Goal: Task Accomplishment & Management: Manage account settings

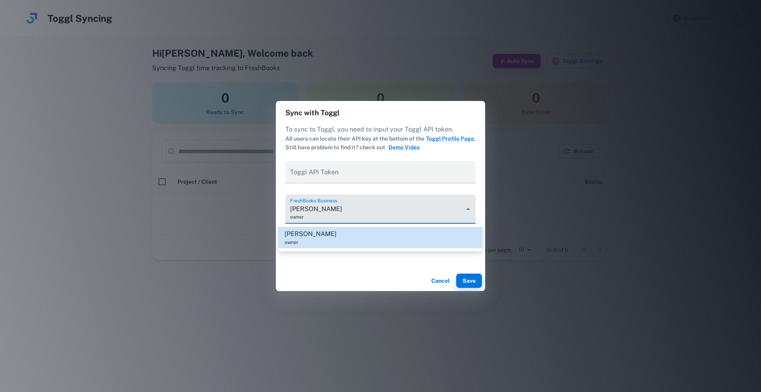
click at [355, 208] on body "**********" at bounding box center [380, 196] width 761 height 392
click at [355, 208] on div at bounding box center [380, 196] width 761 height 392
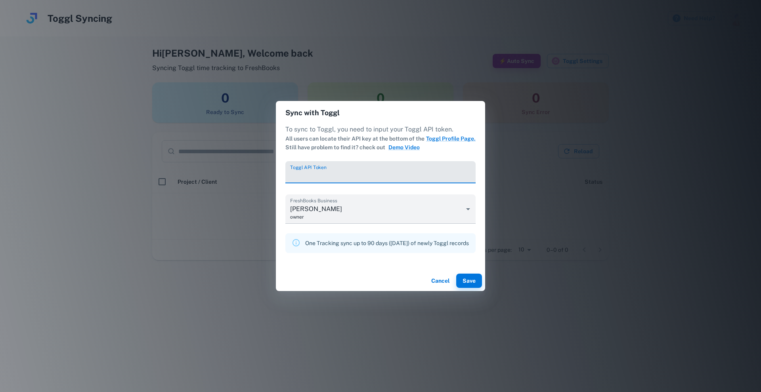
click at [319, 166] on div "Toggl API Token" at bounding box center [380, 172] width 190 height 22
paste input "**********"
type input "**********"
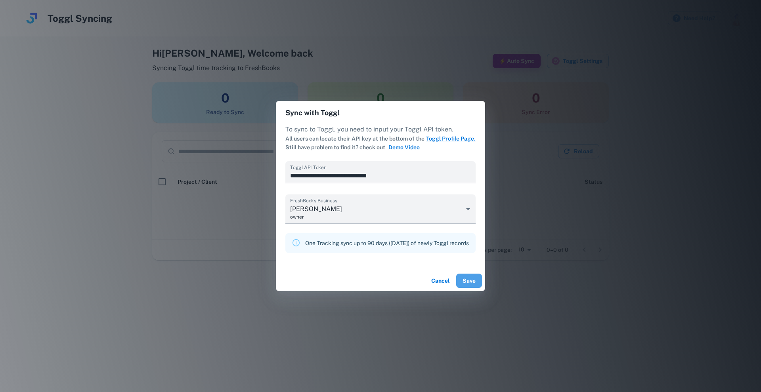
click at [477, 280] on button "Save" at bounding box center [469, 281] width 26 height 14
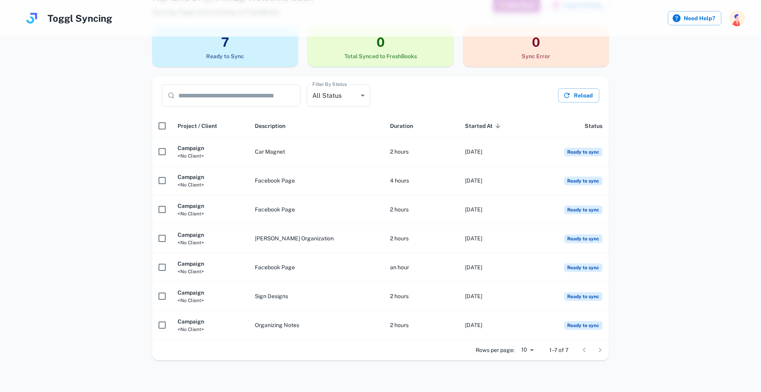
scroll to position [55, 0]
click at [574, 96] on button "Reload" at bounding box center [578, 96] width 41 height 14
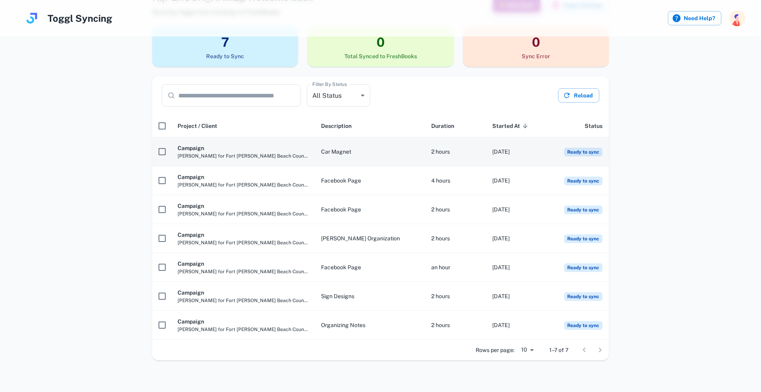
scroll to position [56, 0]
click at [425, 151] on td "2 hours" at bounding box center [455, 151] width 61 height 29
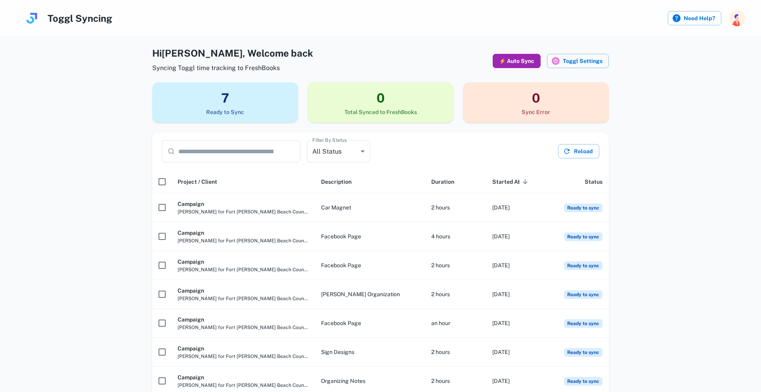
scroll to position [0, 0]
click at [532, 61] on button "⚡ Auto Sync" at bounding box center [516, 61] width 48 height 14
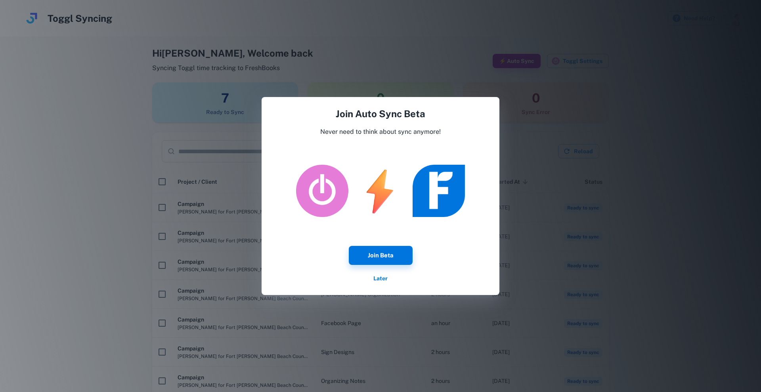
click at [382, 277] on button "Later" at bounding box center [380, 278] width 25 height 14
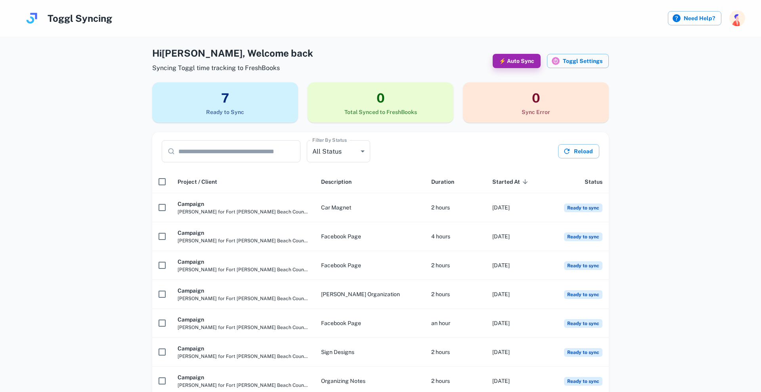
drag, startPoint x: 382, startPoint y: 277, endPoint x: 506, endPoint y: 146, distance: 179.9
click at [533, 65] on button "⚡ Auto Sync" at bounding box center [516, 61] width 48 height 14
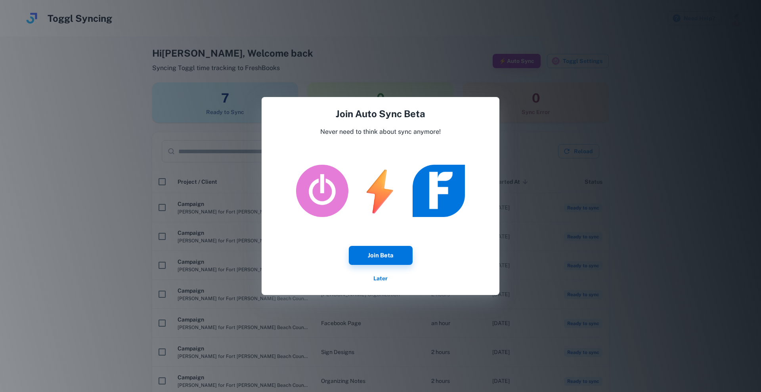
click at [385, 279] on button "Later" at bounding box center [380, 278] width 25 height 14
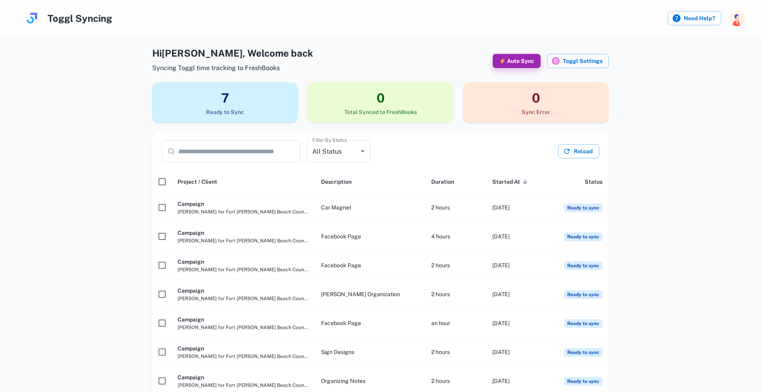
click at [379, 108] on h6 "Total Synced to FreshBooks" at bounding box center [380, 112] width 146 height 9
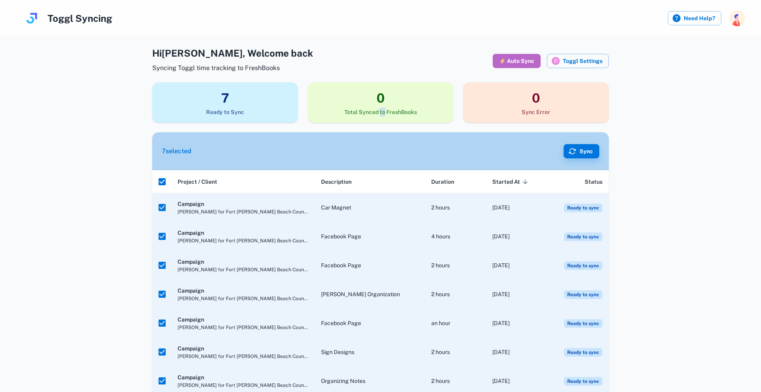
click at [528, 61] on button "⚡ Auto Sync" at bounding box center [516, 61] width 48 height 14
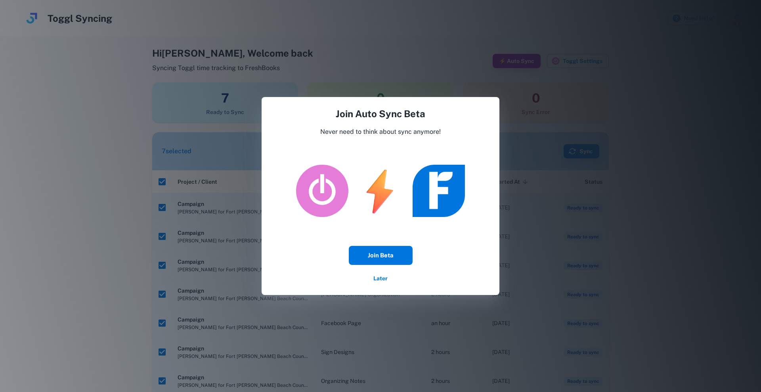
click at [404, 253] on button "Join Beta" at bounding box center [381, 255] width 64 height 19
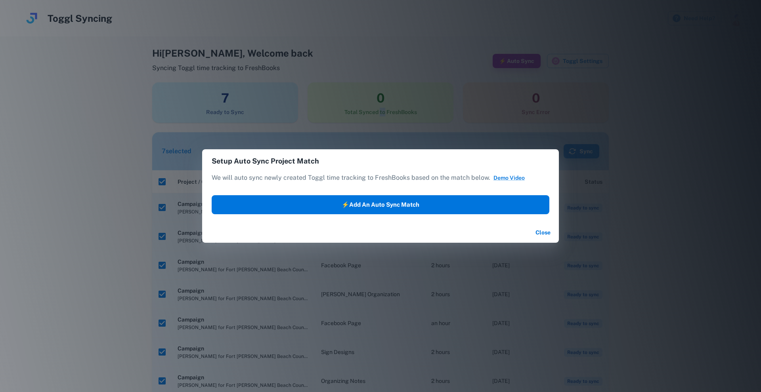
click at [462, 202] on button "⚡Add an Auto Sync Match" at bounding box center [381, 204] width 338 height 19
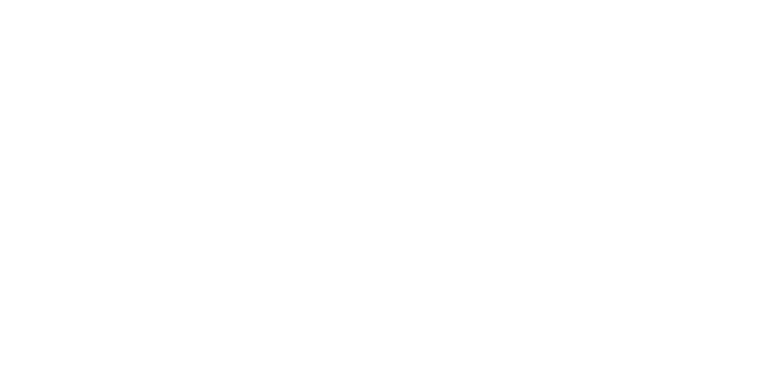
drag, startPoint x: 410, startPoint y: 73, endPoint x: 408, endPoint y: 4, distance: 69.0
click at [407, 3] on html at bounding box center [380, 1] width 761 height 3
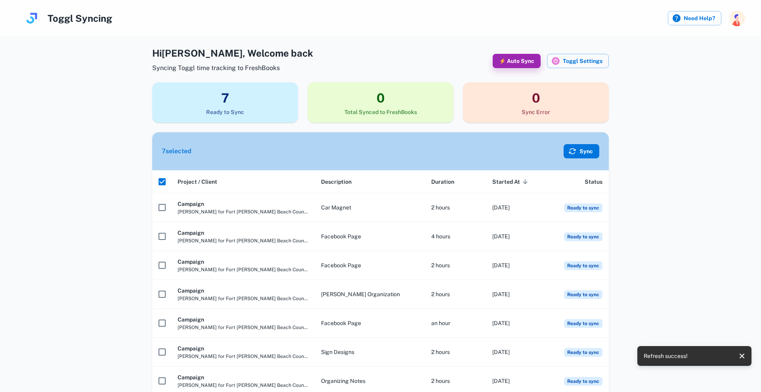
click at [579, 151] on button "Sync" at bounding box center [581, 151] width 36 height 14
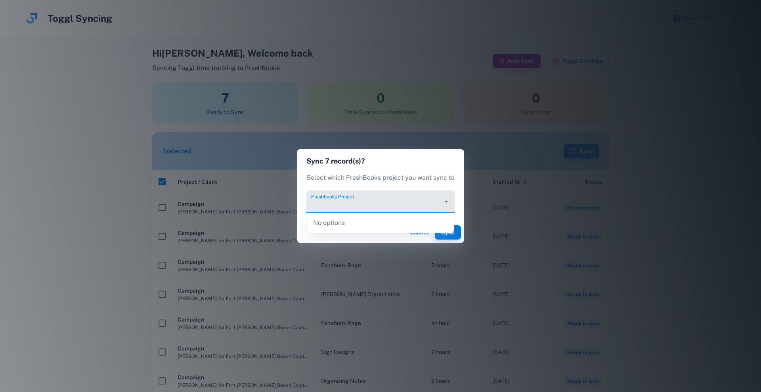
click at [359, 202] on input "Freshbooks Project" at bounding box center [374, 205] width 130 height 15
click at [342, 204] on input "Freshbooks Project" at bounding box center [374, 205] width 130 height 15
click at [442, 199] on icon "Open" at bounding box center [446, 202] width 10 height 10
click at [443, 200] on icon "Close" at bounding box center [446, 202] width 10 height 10
click at [419, 235] on button "Cancel" at bounding box center [418, 232] width 25 height 14
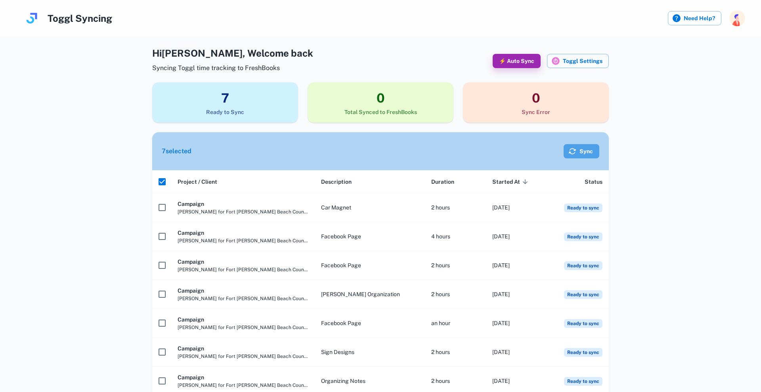
click at [583, 149] on button "Sync" at bounding box center [581, 151] width 36 height 14
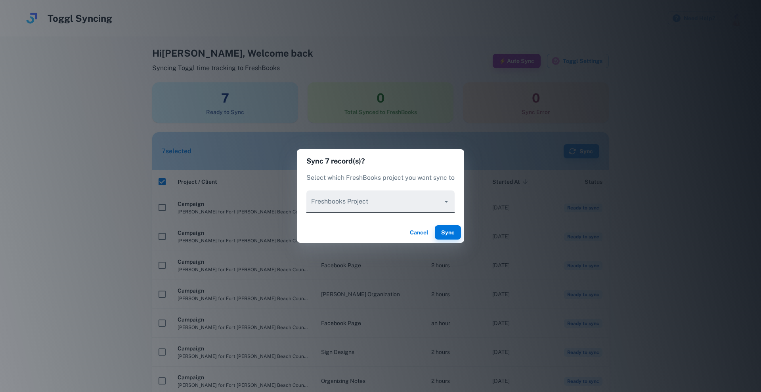
click at [430, 207] on input "Freshbooks Project" at bounding box center [374, 205] width 130 height 15
click at [401, 250] on div "Sync 7 record(s)? Select which FreshBooks project you want sync to Freshbooks P…" at bounding box center [380, 196] width 761 height 392
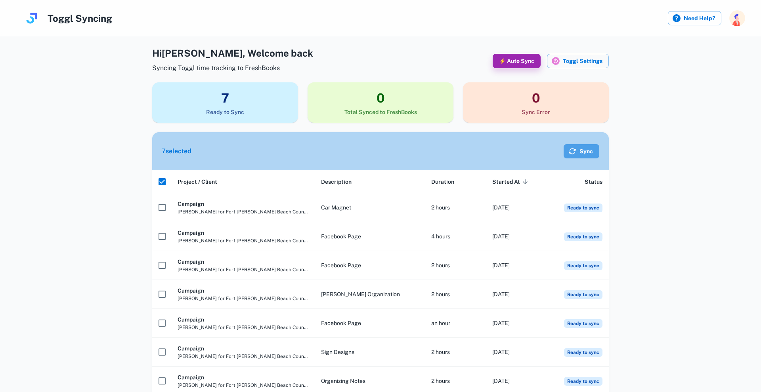
click at [579, 151] on button "Sync" at bounding box center [581, 151] width 36 height 14
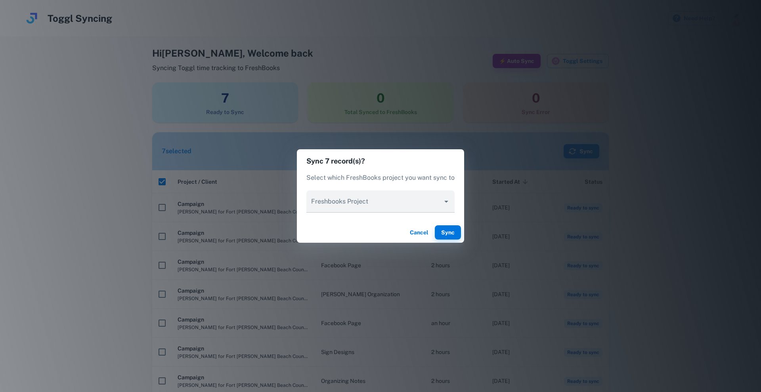
click at [402, 230] on div "Cancel Sync" at bounding box center [380, 232] width 167 height 21
click at [130, 164] on div "Sync 7 record(s)? Select which FreshBooks project you want sync to Freshbooks P…" at bounding box center [380, 196] width 761 height 392
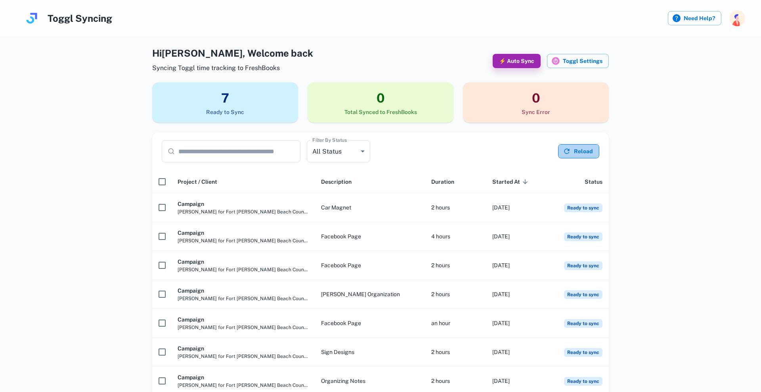
click at [574, 154] on button "Reload" at bounding box center [578, 151] width 41 height 14
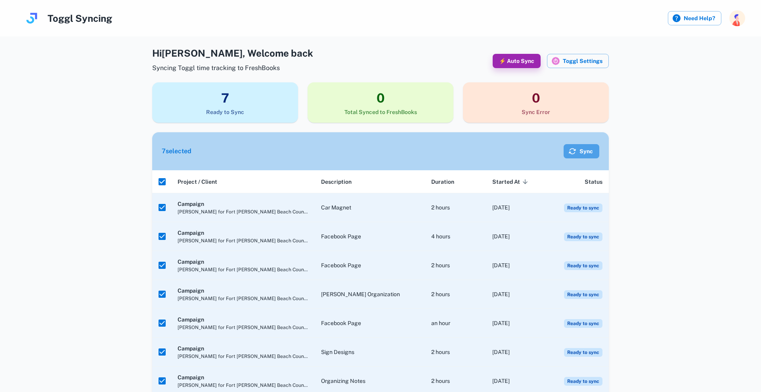
click at [588, 153] on button "Sync" at bounding box center [581, 151] width 36 height 14
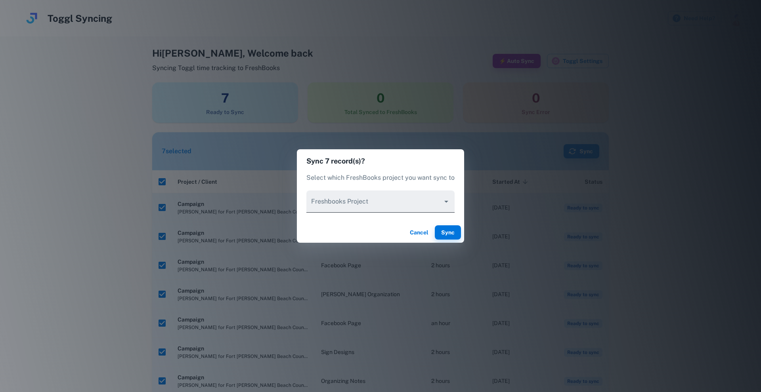
click at [369, 201] on input "Freshbooks Project" at bounding box center [374, 205] width 130 height 15
drag, startPoint x: 380, startPoint y: 195, endPoint x: 420, endPoint y: 196, distance: 40.9
click at [379, 195] on div at bounding box center [380, 202] width 148 height 22
drag, startPoint x: 530, startPoint y: 164, endPoint x: 518, endPoint y: 167, distance: 12.3
click at [528, 164] on div "Sync 7 record(s)? Select which FreshBooks project you want sync to Freshbooks P…" at bounding box center [380, 196] width 761 height 392
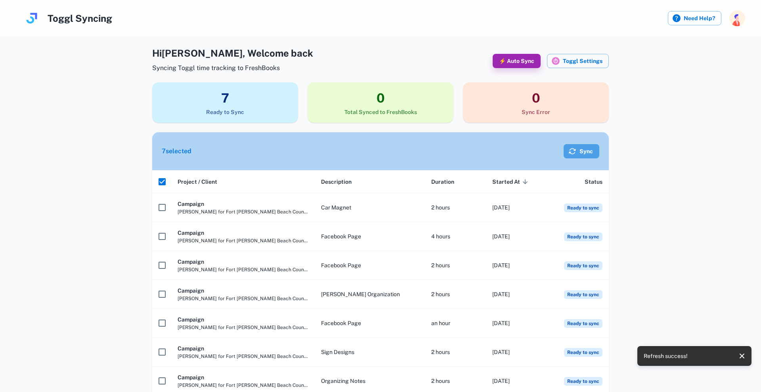
click at [588, 151] on button "Sync" at bounding box center [581, 151] width 36 height 14
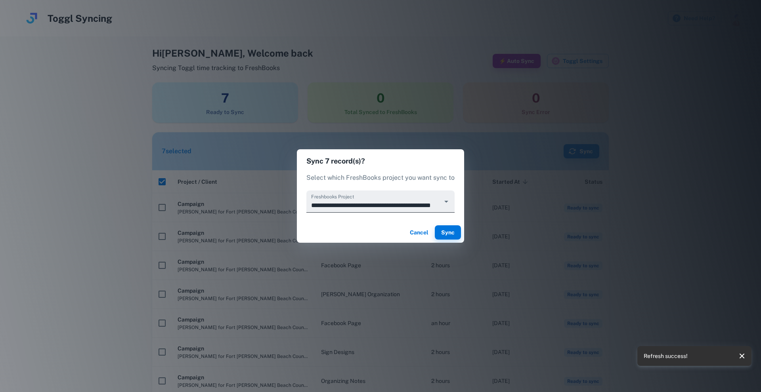
click at [385, 204] on input "**********" at bounding box center [374, 205] width 130 height 15
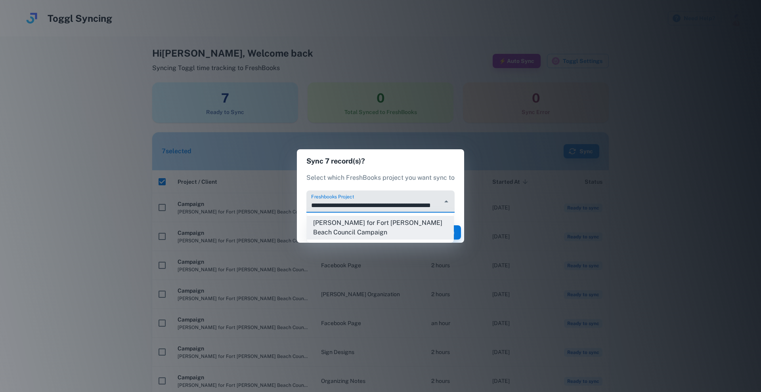
click at [401, 230] on li "[PERSON_NAME] for Fort [PERSON_NAME] Beach Council Campaign" at bounding box center [380, 228] width 147 height 24
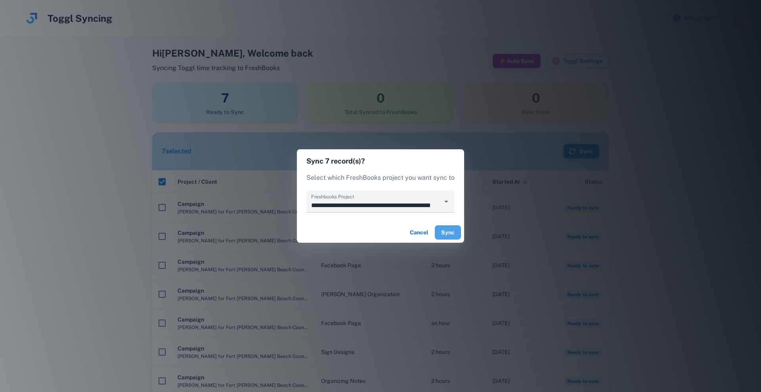
click at [455, 231] on button "Sync" at bounding box center [448, 232] width 26 height 14
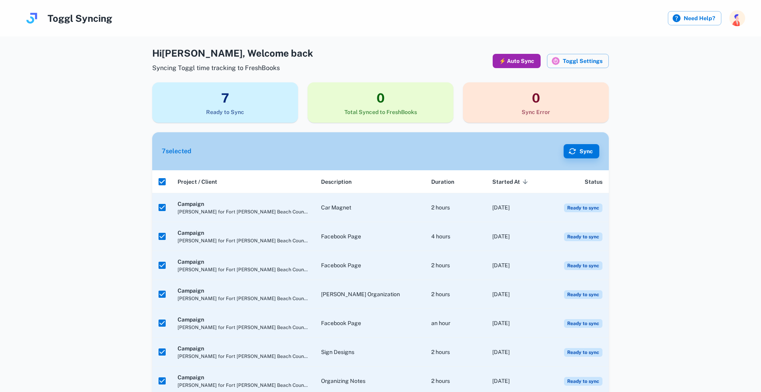
click at [524, 62] on button "⚡ Auto Sync" at bounding box center [516, 61] width 48 height 14
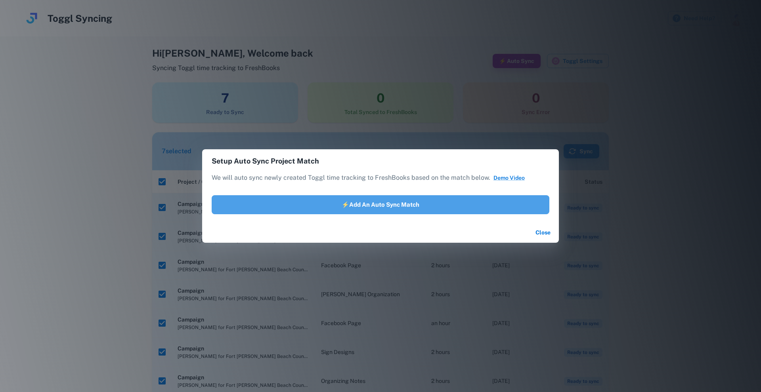
click at [428, 198] on button "⚡Add an Auto Sync Match" at bounding box center [381, 204] width 338 height 19
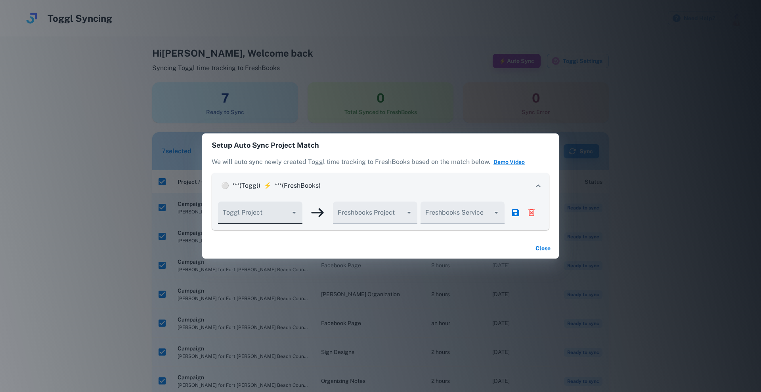
click at [293, 218] on button "Open" at bounding box center [293, 212] width 11 height 11
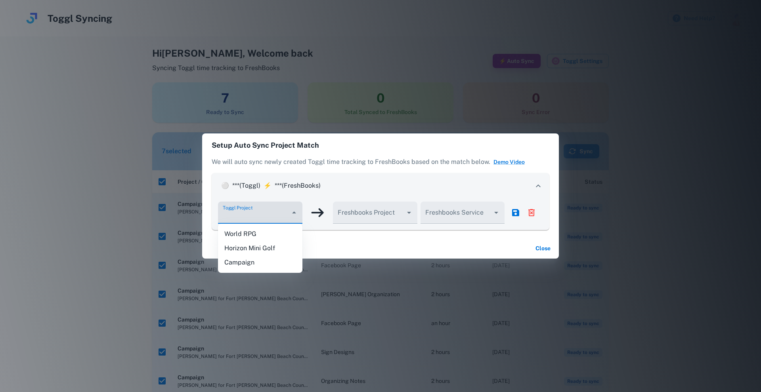
click at [268, 259] on li "Campaign" at bounding box center [260, 263] width 84 height 14
type input "********"
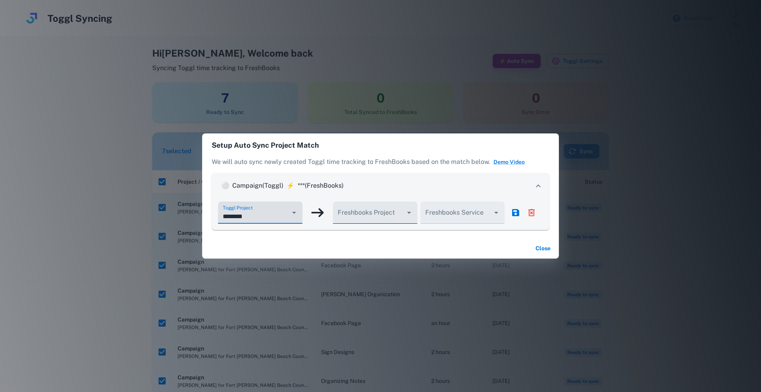
click at [392, 208] on div at bounding box center [375, 213] width 84 height 22
click at [408, 212] on icon "Open" at bounding box center [409, 213] width 4 height 2
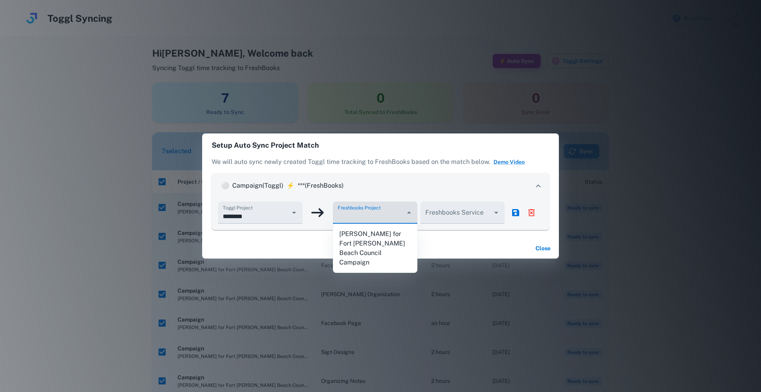
click at [384, 235] on li "Rebecca Link for Fort Myers Beach Council Campaign" at bounding box center [375, 248] width 84 height 43
type input "**********"
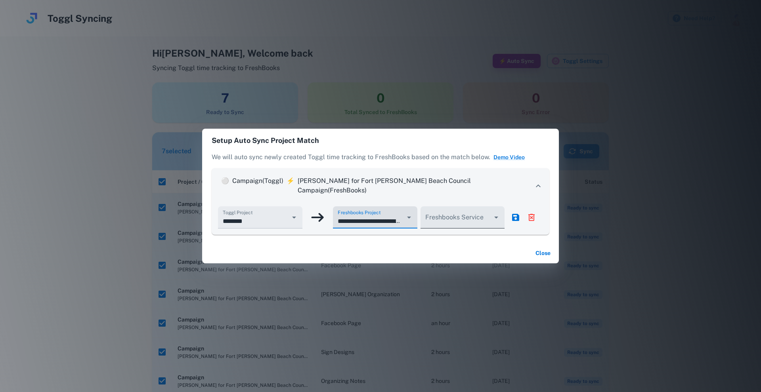
click at [488, 206] on div at bounding box center [462, 217] width 84 height 22
click at [497, 216] on icon "Open" at bounding box center [496, 218] width 10 height 10
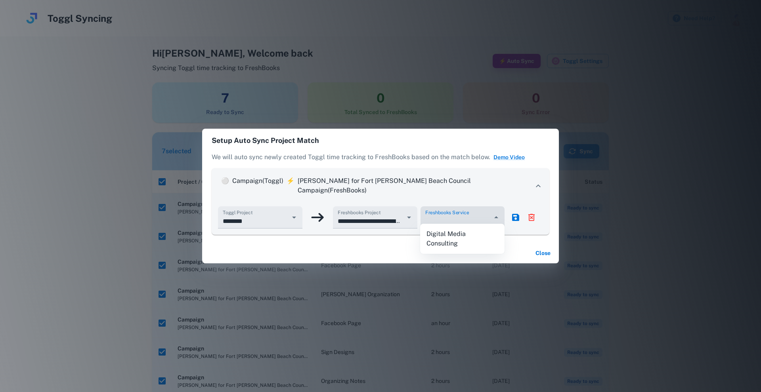
click at [465, 242] on li "Digital Media Consulting" at bounding box center [462, 239] width 84 height 24
type input "**********"
click at [519, 215] on icon "save" at bounding box center [515, 217] width 7 height 7
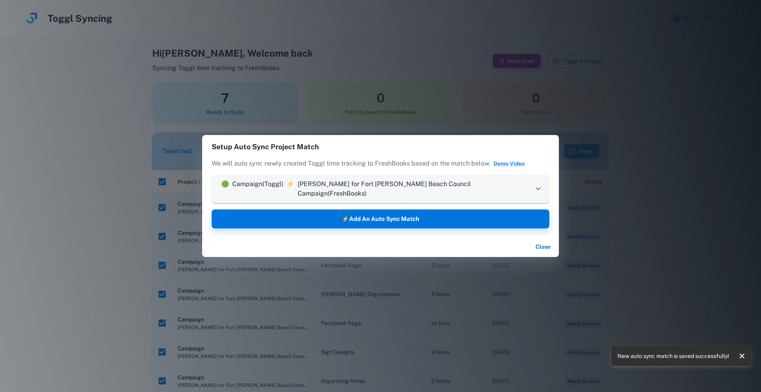
click at [536, 242] on button "Close" at bounding box center [542, 247] width 25 height 14
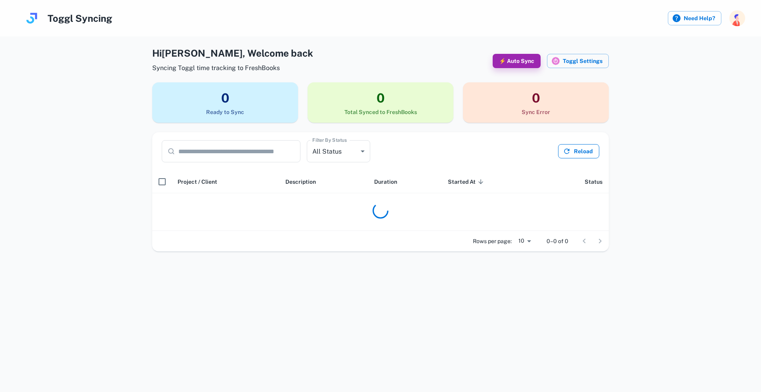
click at [575, 150] on button "Reload" at bounding box center [578, 151] width 41 height 14
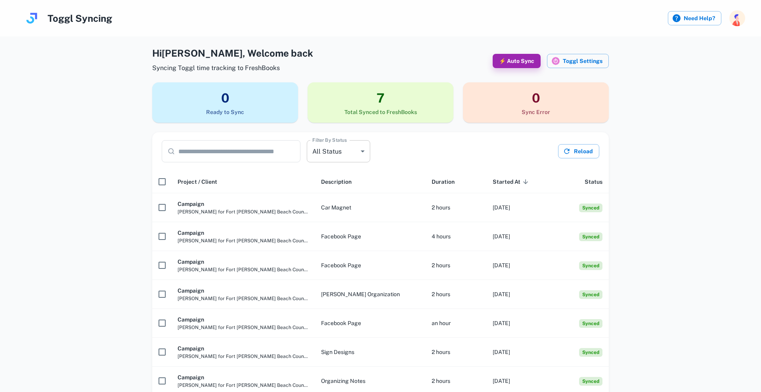
click at [326, 159] on body "**********" at bounding box center [380, 196] width 761 height 392
drag, startPoint x: 328, startPoint y: 158, endPoint x: 276, endPoint y: 164, distance: 53.1
click at [328, 158] on div at bounding box center [380, 196] width 761 height 392
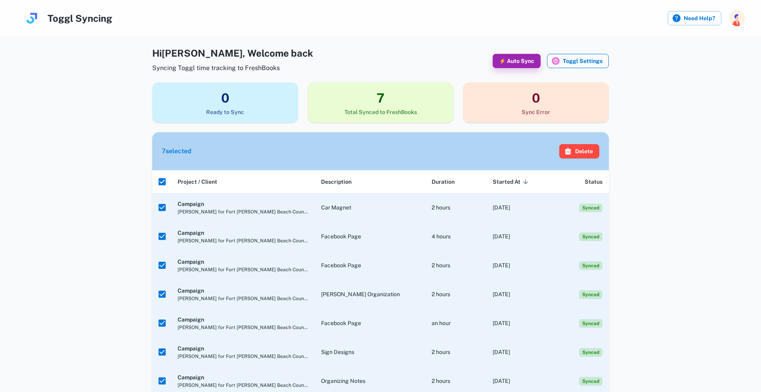
click at [589, 60] on button "Toggl Settings" at bounding box center [578, 61] width 62 height 14
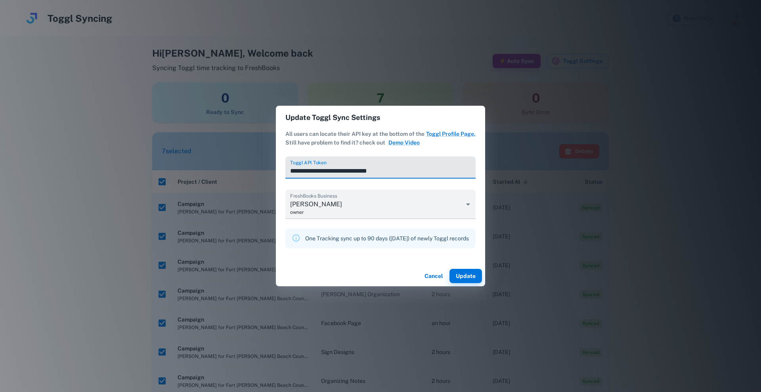
drag, startPoint x: 441, startPoint y: 275, endPoint x: 452, endPoint y: 267, distance: 14.2
click at [441, 275] on button "Cancel" at bounding box center [433, 276] width 25 height 14
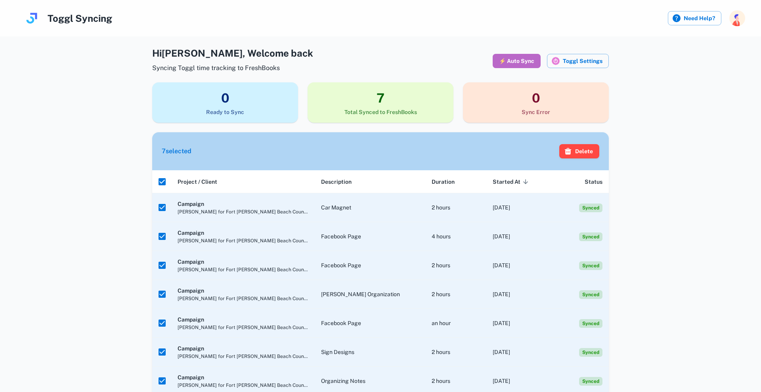
click at [530, 64] on button "⚡ Auto Sync" at bounding box center [516, 61] width 48 height 14
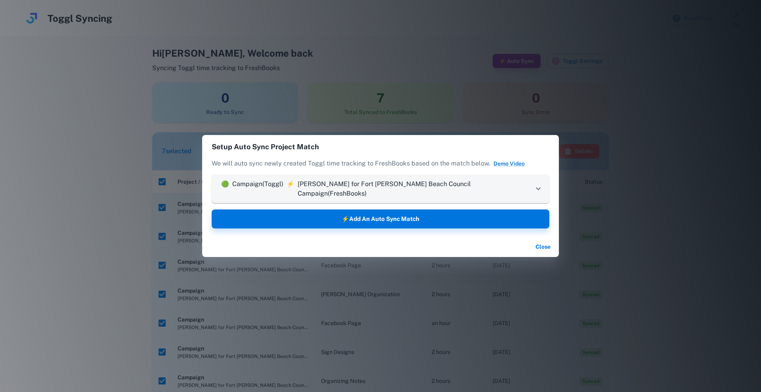
click at [494, 193] on p "Rebecca Link for Fort Myers Beach Council Campaign (FreshBooks)" at bounding box center [416, 188] width 236 height 19
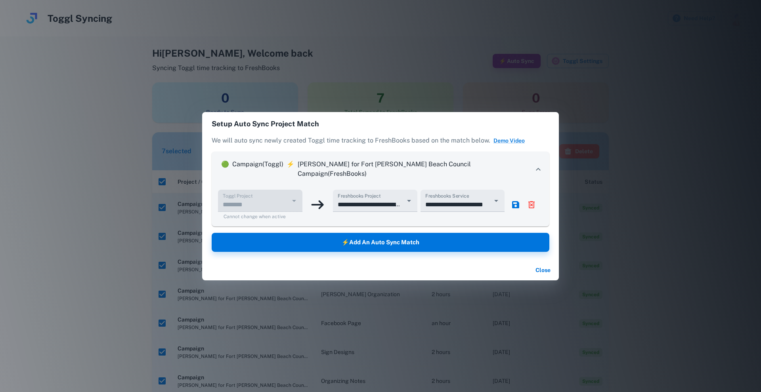
click at [292, 196] on div at bounding box center [293, 200] width 10 height 11
click at [293, 196] on div at bounding box center [293, 200] width 10 height 11
click at [406, 201] on div at bounding box center [408, 200] width 10 height 11
click at [458, 200] on input "**********" at bounding box center [456, 204] width 66 height 15
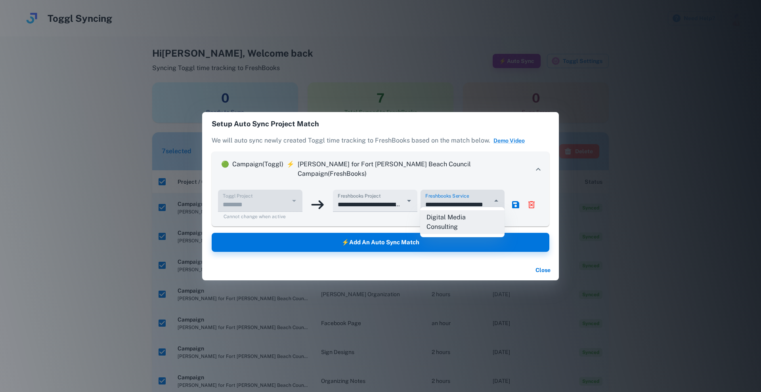
click at [458, 200] on input "**********" at bounding box center [456, 204] width 66 height 15
click at [464, 200] on input "**********" at bounding box center [456, 204] width 66 height 15
click at [513, 200] on icon "save" at bounding box center [516, 205] width 10 height 10
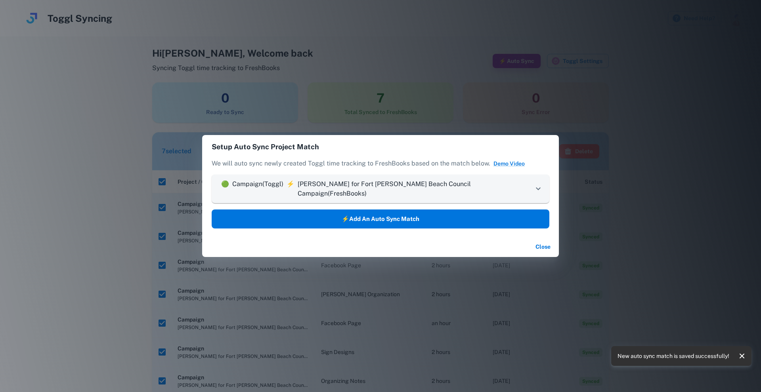
click at [505, 222] on button "⚡Add an Auto Sync Match" at bounding box center [381, 219] width 338 height 19
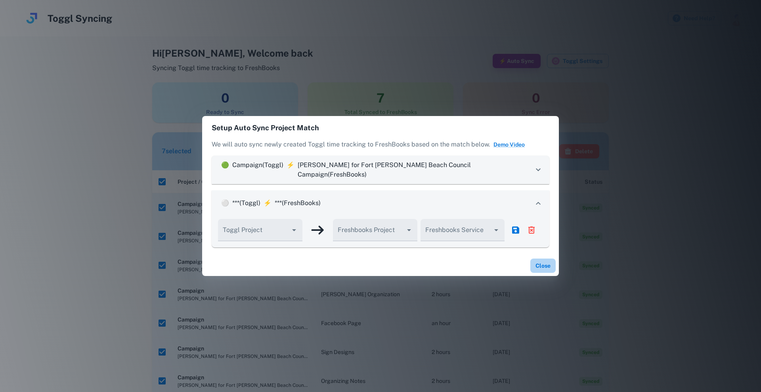
click at [549, 261] on button "Close" at bounding box center [542, 266] width 25 height 14
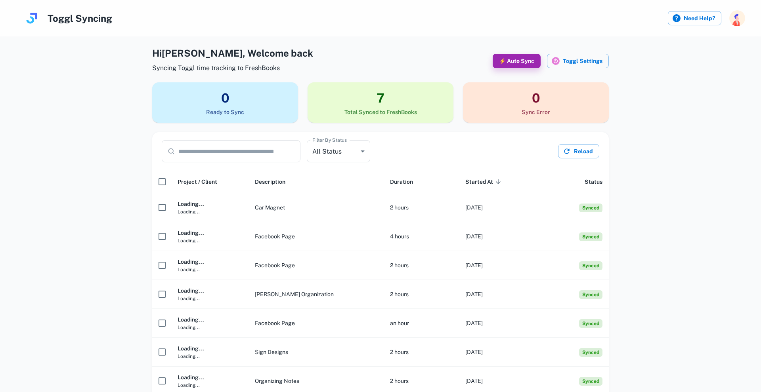
click at [574, 159] on div "**********" at bounding box center [380, 151] width 456 height 38
click at [578, 155] on button "Reload" at bounding box center [578, 151] width 41 height 14
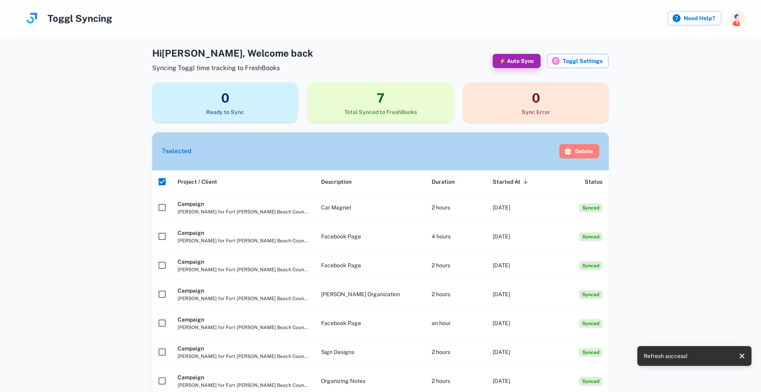
click at [572, 153] on button "Delete" at bounding box center [579, 151] width 40 height 14
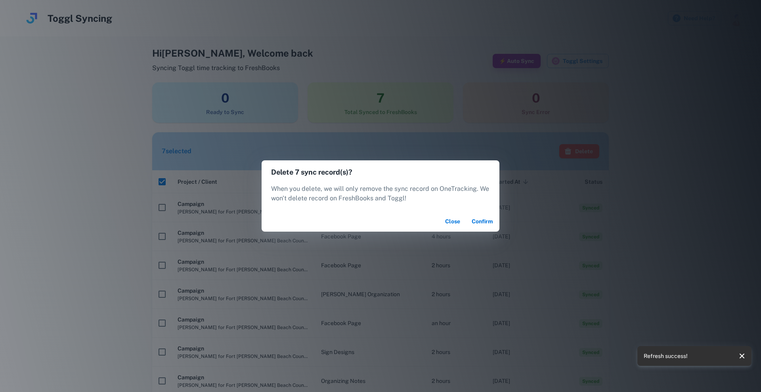
click at [495, 221] on button "Confirm" at bounding box center [482, 221] width 28 height 14
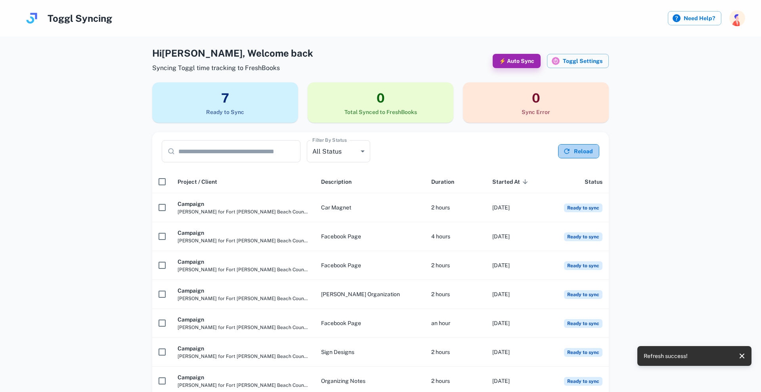
click at [570, 149] on icon "button" at bounding box center [567, 151] width 8 height 8
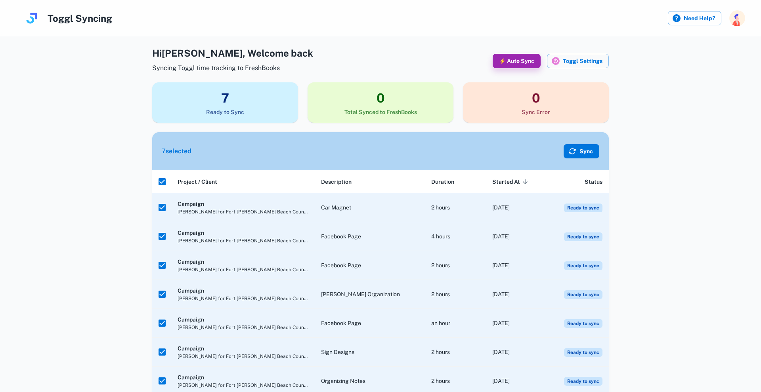
click at [580, 153] on button "Sync" at bounding box center [581, 151] width 36 height 14
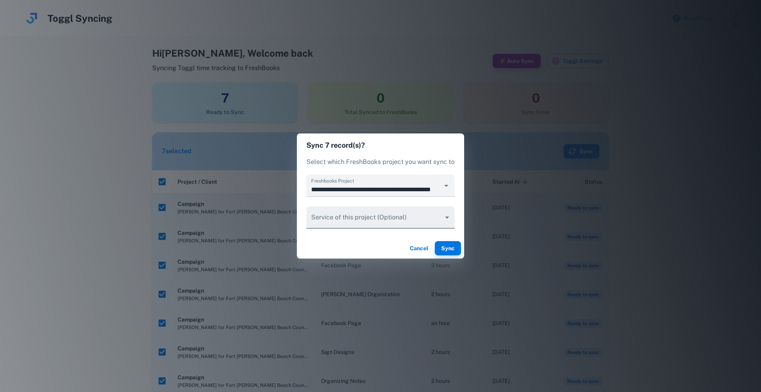
click at [395, 219] on body "Toggl Syncing Need Help? Hi Rob , Welcome back Syncing Toggl time tracking to F…" at bounding box center [380, 196] width 761 height 392
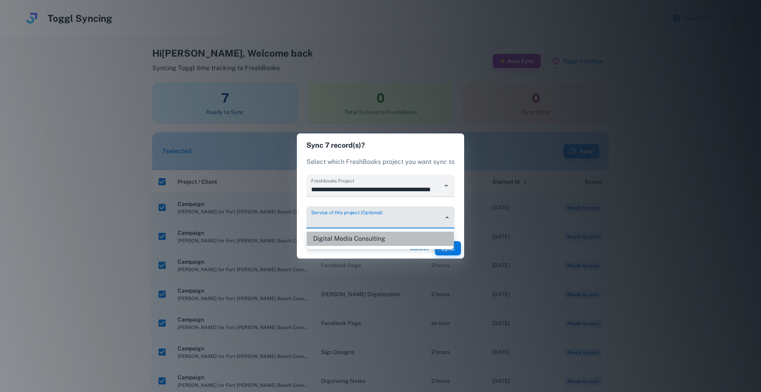
click at [371, 236] on li "Digital Media Consulting" at bounding box center [380, 239] width 147 height 14
type input "********"
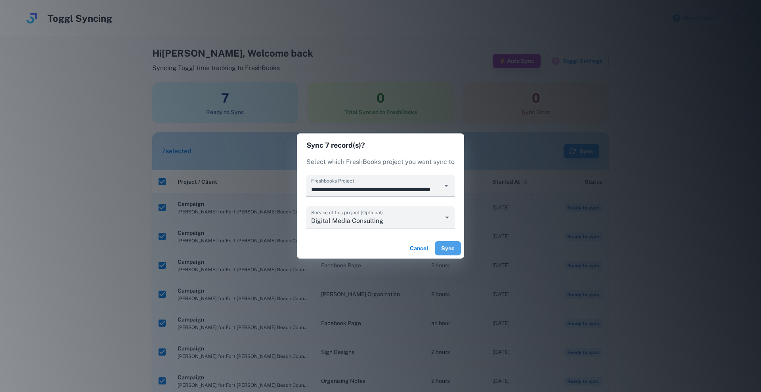
click at [450, 250] on button "Sync" at bounding box center [448, 248] width 26 height 14
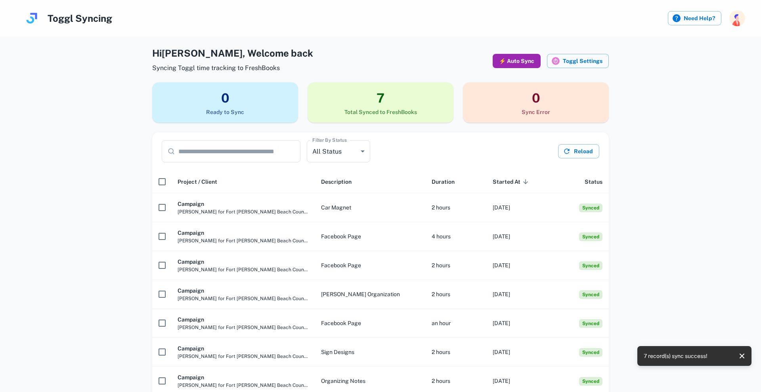
click at [519, 64] on button "⚡ Auto Sync" at bounding box center [516, 61] width 48 height 14
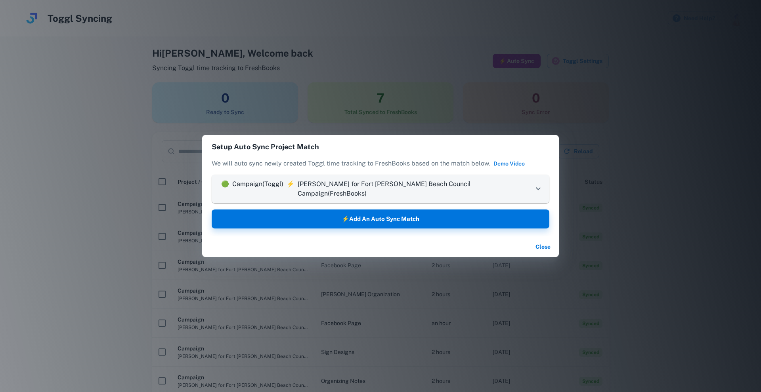
type input "********"
type input "**********"
drag, startPoint x: 544, startPoint y: 240, endPoint x: 462, endPoint y: 182, distance: 100.8
click at [544, 240] on button "Close" at bounding box center [542, 247] width 25 height 14
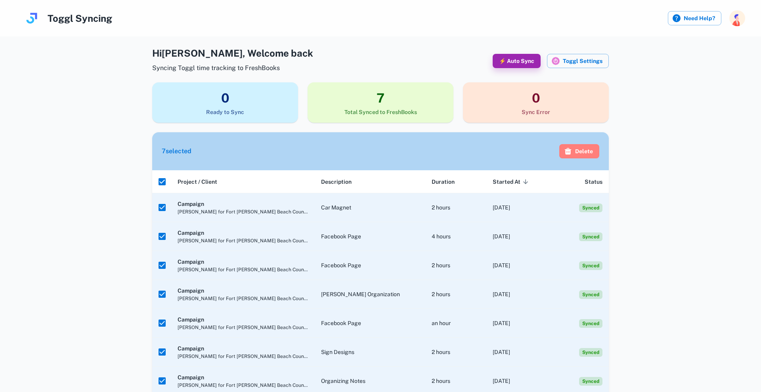
click at [576, 149] on button "Delete" at bounding box center [579, 151] width 40 height 14
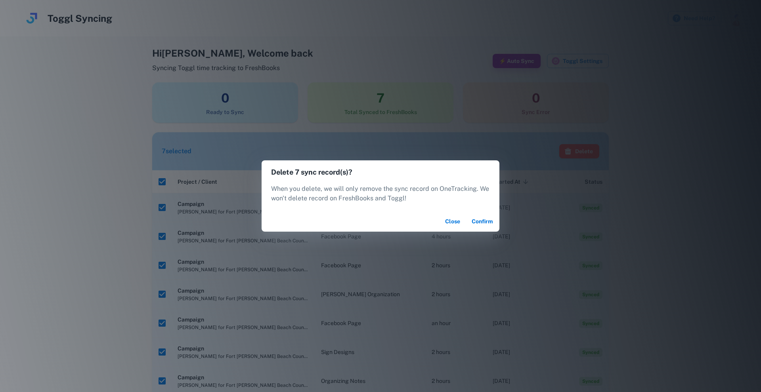
click at [481, 217] on button "Confirm" at bounding box center [482, 221] width 28 height 14
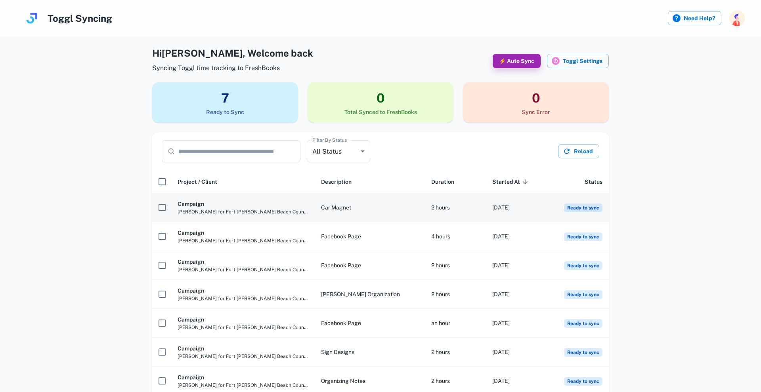
click at [238, 210] on span "[PERSON_NAME] for Fort [PERSON_NAME] Beach Council" at bounding box center [242, 211] width 131 height 7
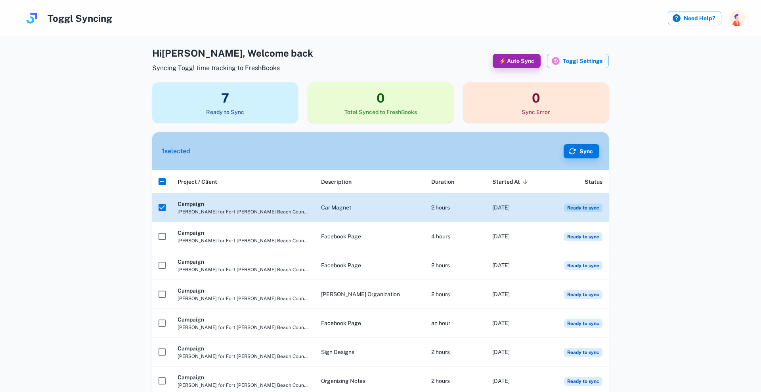
click at [258, 212] on span "[PERSON_NAME] for Fort [PERSON_NAME] Beach Council" at bounding box center [242, 211] width 131 height 7
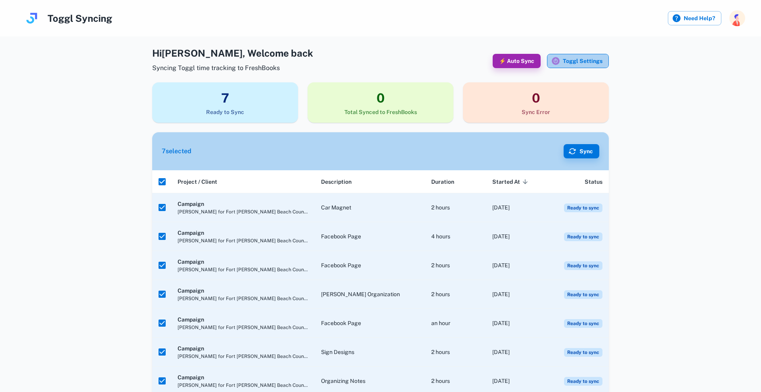
click at [592, 58] on button "Toggl Settings" at bounding box center [578, 61] width 62 height 14
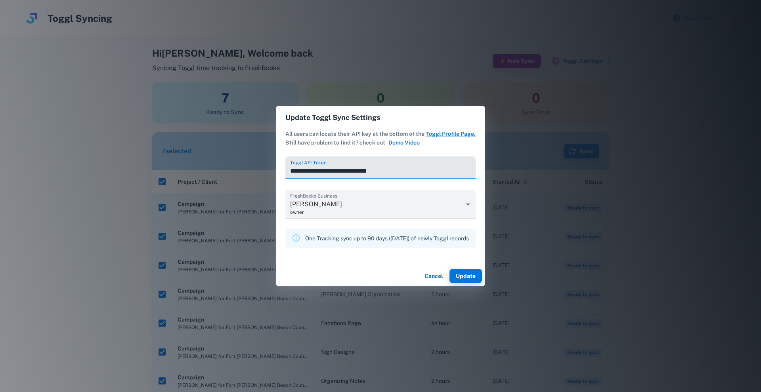
click at [445, 276] on button "Cancel" at bounding box center [433, 276] width 25 height 14
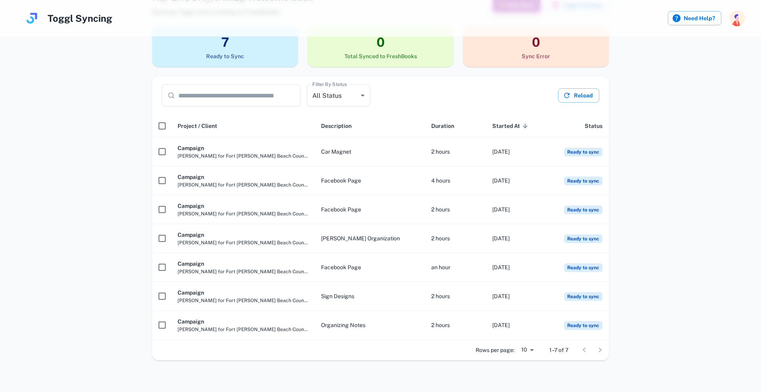
scroll to position [55, 0]
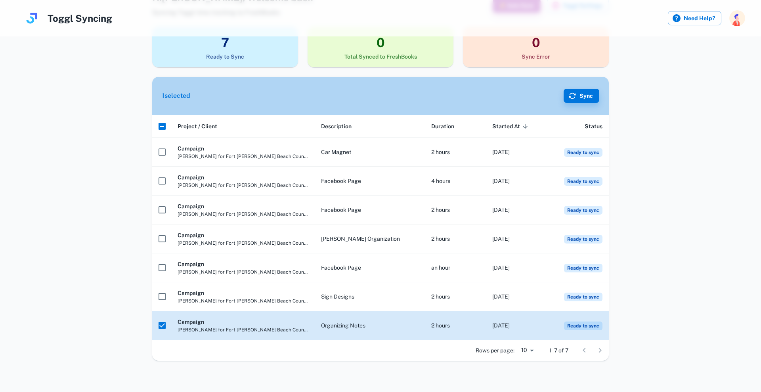
click at [200, 325] on h6 "Campaign" at bounding box center [242, 322] width 131 height 9
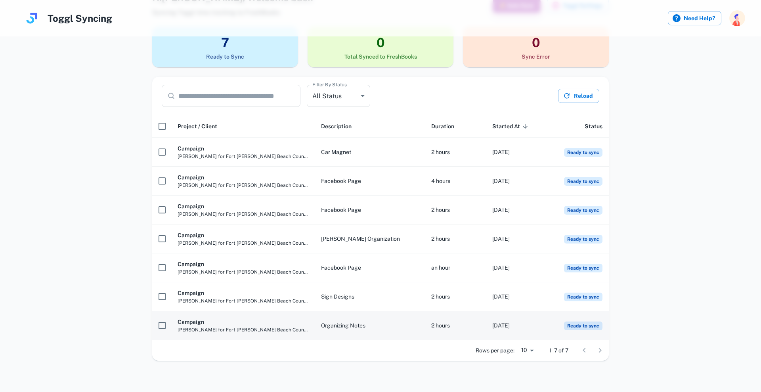
click at [192, 323] on h6 "Campaign" at bounding box center [242, 322] width 131 height 9
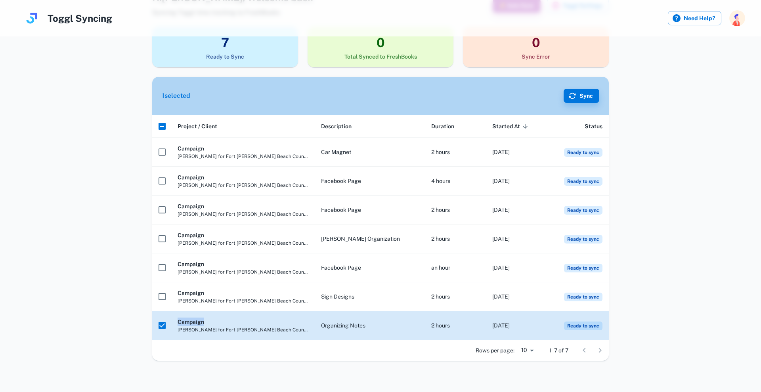
drag, startPoint x: 192, startPoint y: 322, endPoint x: 233, endPoint y: 327, distance: 41.1
click at [192, 322] on h6 "Campaign" at bounding box center [242, 322] width 131 height 9
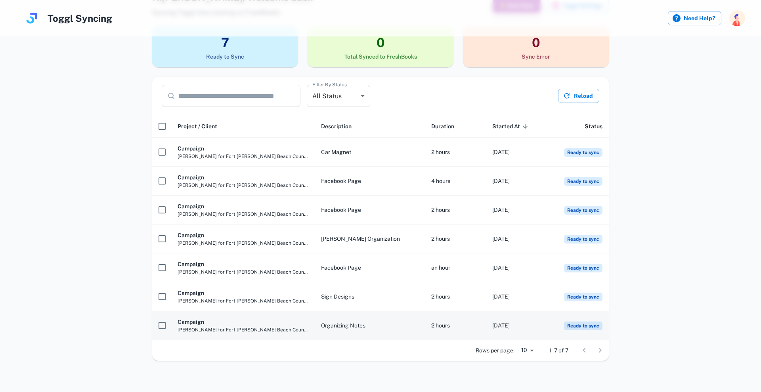
click at [572, 324] on span "Ready to sync" at bounding box center [583, 326] width 38 height 9
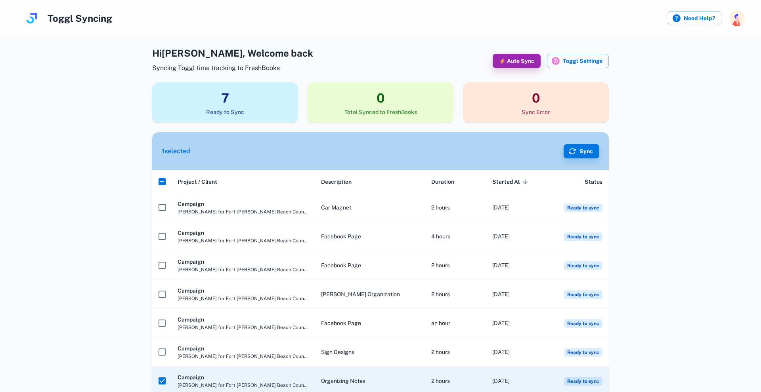
scroll to position [0, 0]
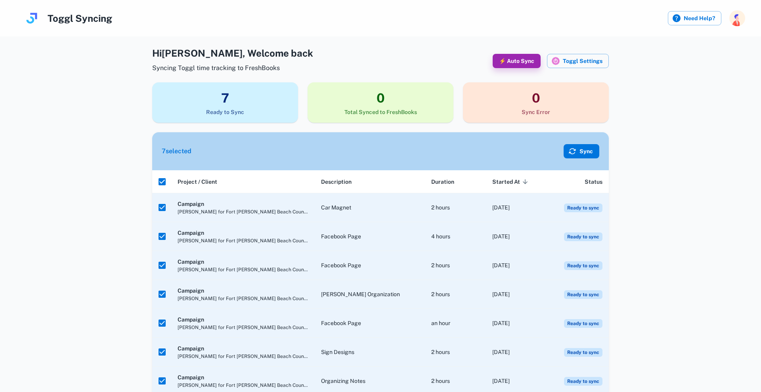
click at [585, 153] on button "Sync" at bounding box center [581, 151] width 36 height 14
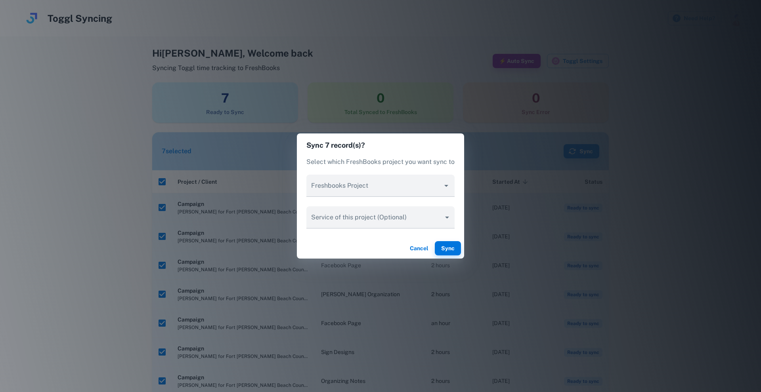
type input "********"
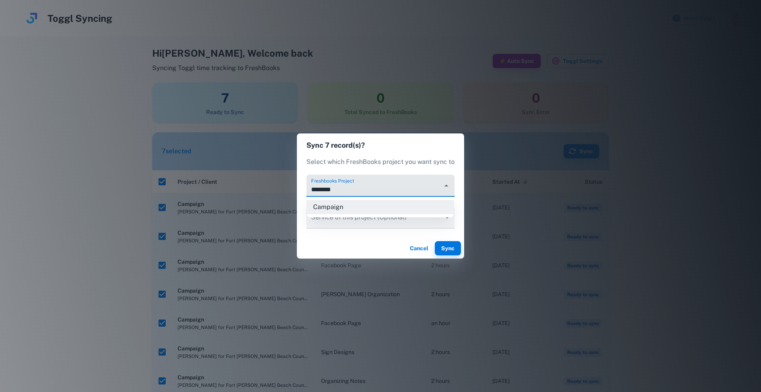
click at [358, 193] on input "********" at bounding box center [374, 189] width 130 height 15
click at [370, 190] on input "********" at bounding box center [374, 189] width 130 height 15
click at [253, 218] on div "Sync 7 record(s)? Select which FreshBooks project you want sync to Freshbooks P…" at bounding box center [380, 196] width 761 height 392
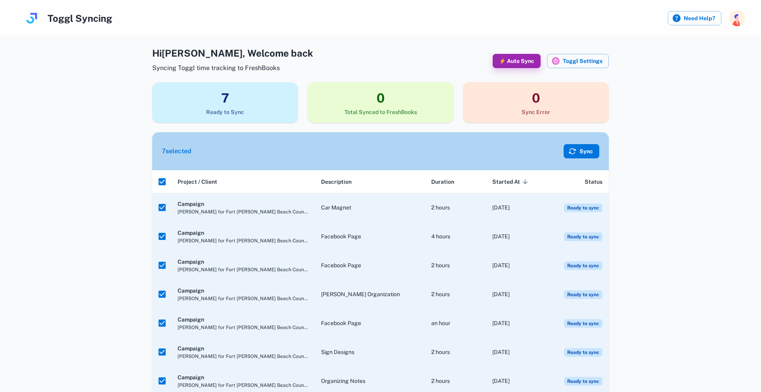
click at [589, 151] on button "Sync" at bounding box center [581, 151] width 36 height 14
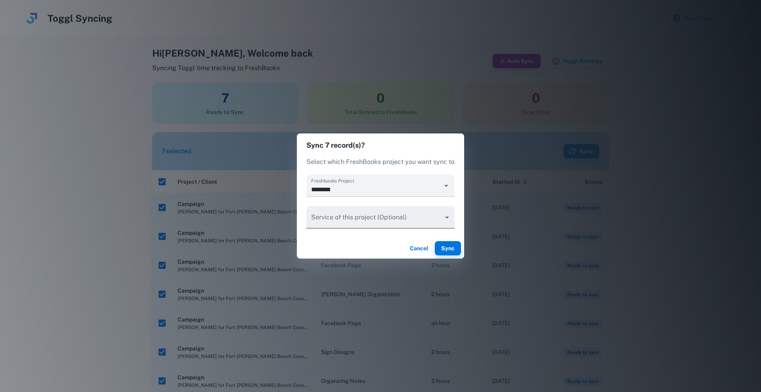
click at [413, 221] on body "Toggl Syncing Need Help? Hi [PERSON_NAME] , Welcome back Syncing Toggl time tra…" at bounding box center [380, 196] width 761 height 392
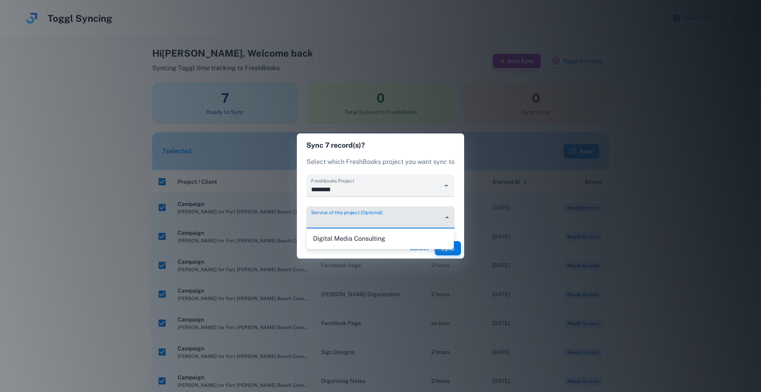
click at [373, 240] on li "Digital Media Consulting" at bounding box center [380, 239] width 147 height 14
type input "********"
click at [451, 244] on button "Sync" at bounding box center [448, 248] width 26 height 14
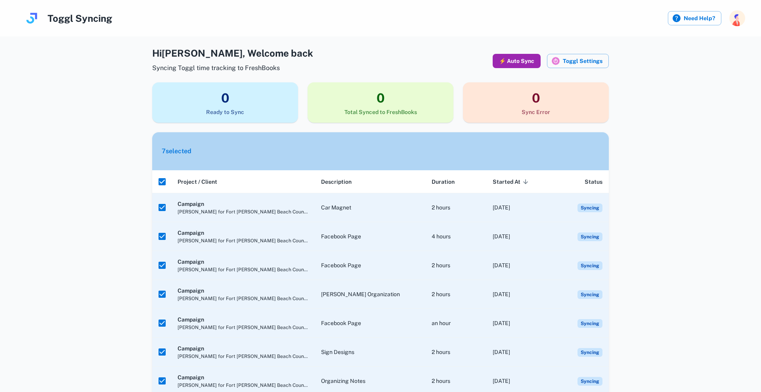
click at [515, 57] on button "⚡ Auto Sync" at bounding box center [516, 61] width 48 height 14
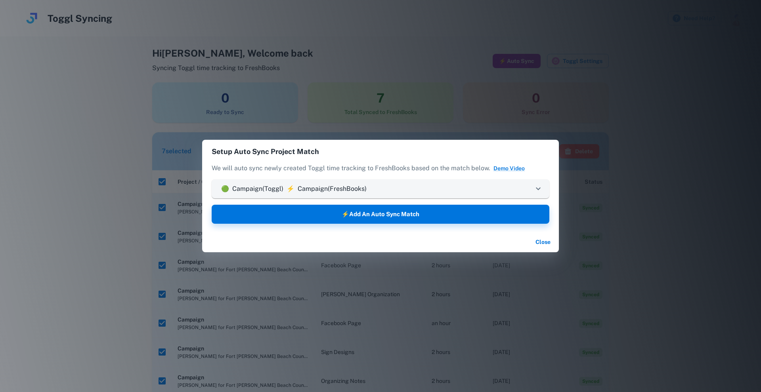
type input "********"
type input "**********"
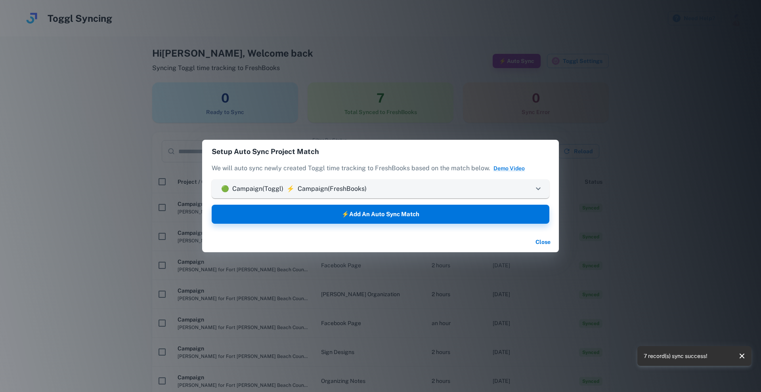
click at [540, 185] on icon at bounding box center [538, 189] width 10 height 10
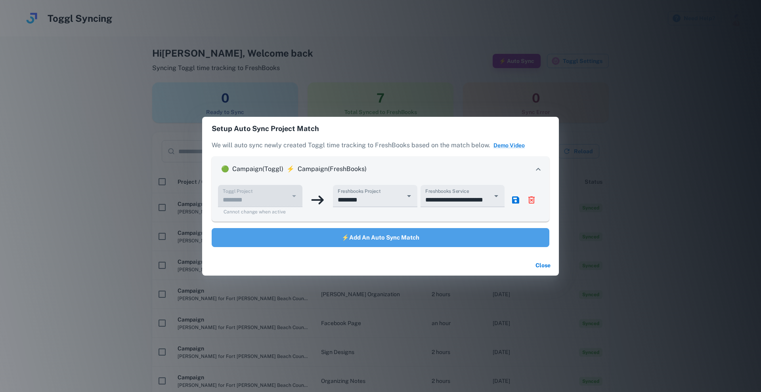
click at [427, 238] on button "⚡Add an Auto Sync Match" at bounding box center [381, 237] width 338 height 19
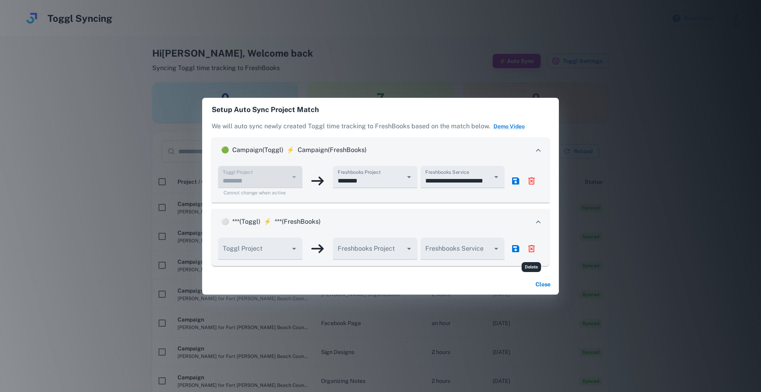
click at [532, 249] on icon "delete" at bounding box center [532, 249] width 10 height 10
click at [533, 250] on icon "confirm" at bounding box center [532, 249] width 10 height 10
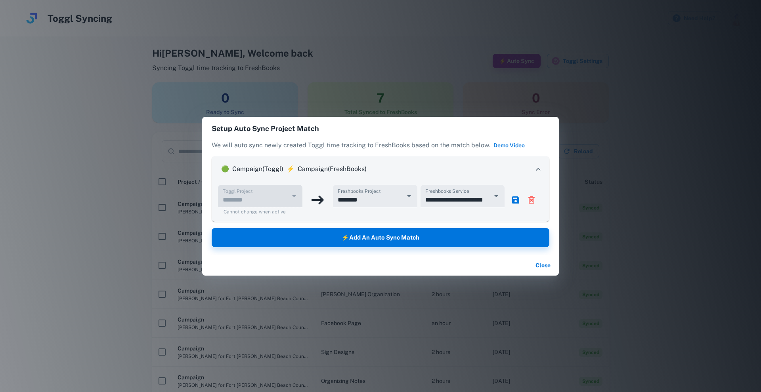
click at [542, 265] on button "Close" at bounding box center [542, 265] width 25 height 14
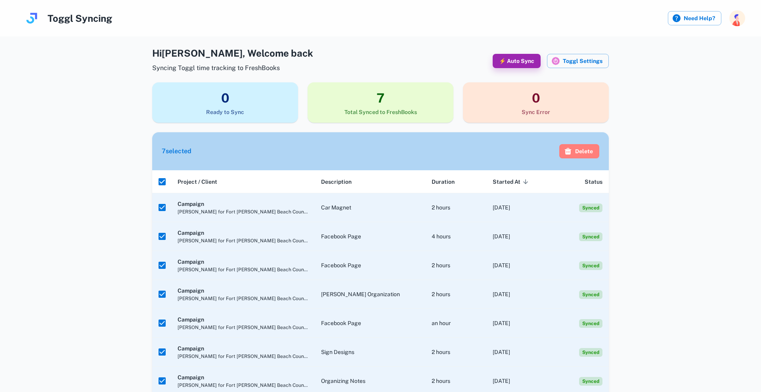
click at [584, 149] on button "Delete" at bounding box center [579, 151] width 40 height 14
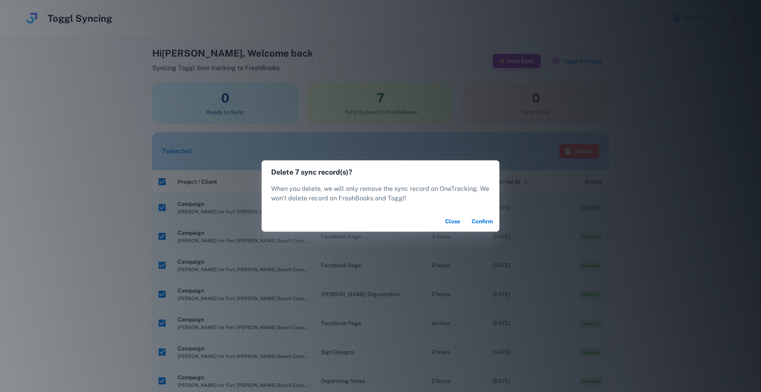
click at [485, 220] on button "Confirm" at bounding box center [482, 221] width 28 height 14
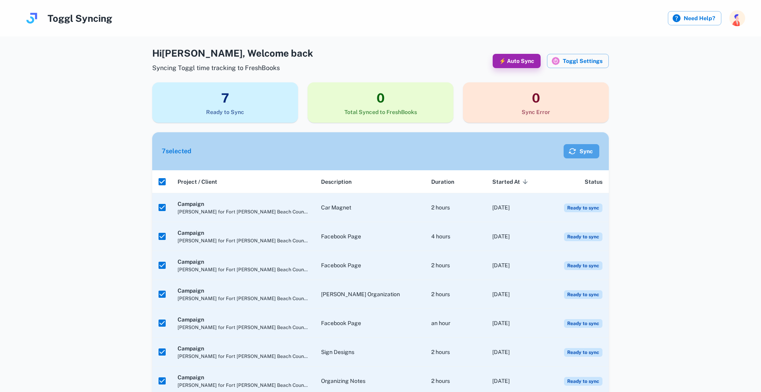
click at [596, 150] on button "Sync" at bounding box center [581, 151] width 36 height 14
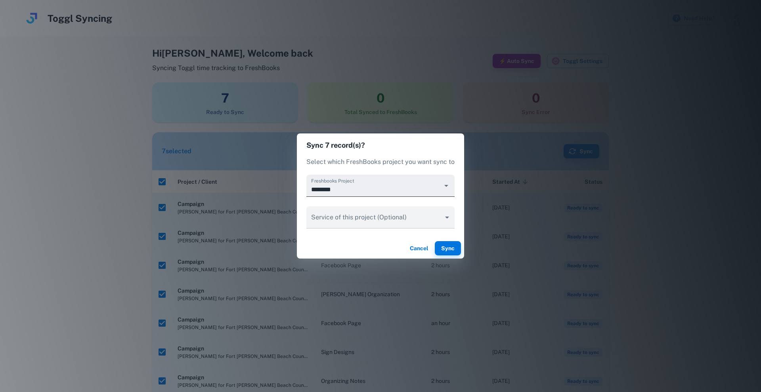
click at [392, 181] on div "********" at bounding box center [380, 186] width 148 height 22
drag, startPoint x: 457, startPoint y: 189, endPoint x: 448, endPoint y: 187, distance: 9.5
click at [457, 189] on div "Sync 7 record(s)? Select which FreshBooks project you want sync to Freshbooks P…" at bounding box center [380, 196] width 167 height 125
click at [447, 187] on icon "Open" at bounding box center [446, 186] width 10 height 10
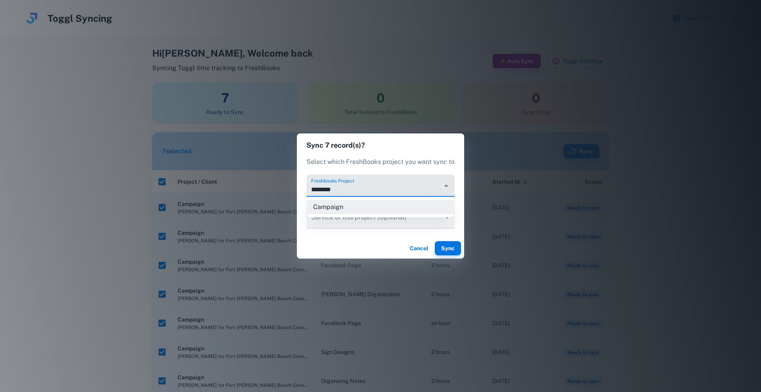
click at [447, 187] on icon "Close" at bounding box center [446, 186] width 10 height 10
click at [435, 216] on body "Toggl Syncing Need Help? Hi [PERSON_NAME] , Welcome back Syncing Toggl time tra…" at bounding box center [380, 196] width 761 height 392
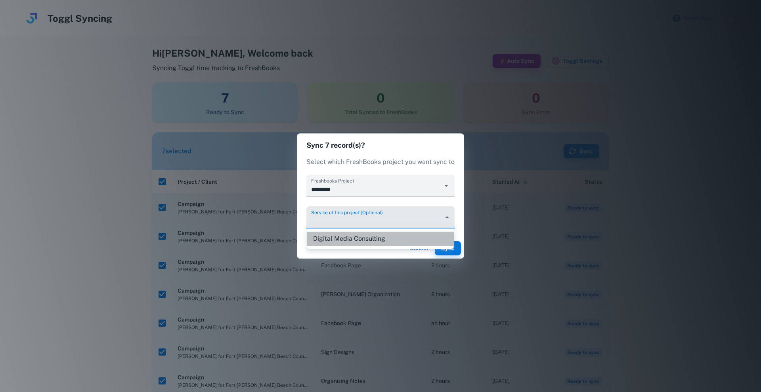
click at [399, 242] on li "Digital Media Consulting" at bounding box center [380, 239] width 147 height 14
type input "********"
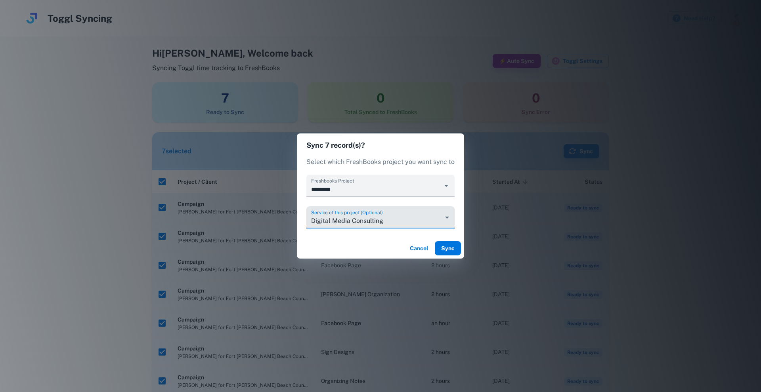
click at [451, 248] on button "Sync" at bounding box center [448, 248] width 26 height 14
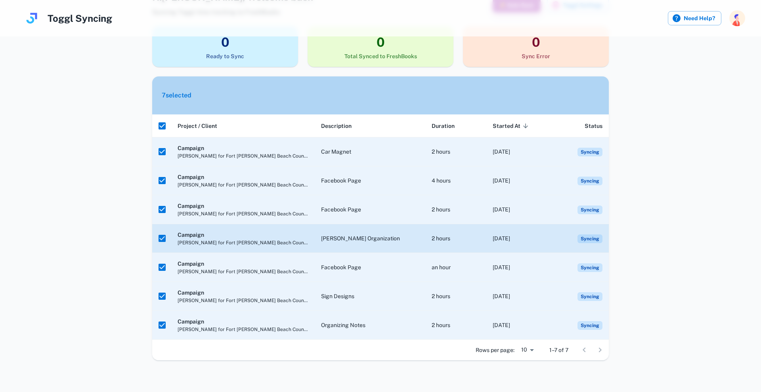
scroll to position [56, 0]
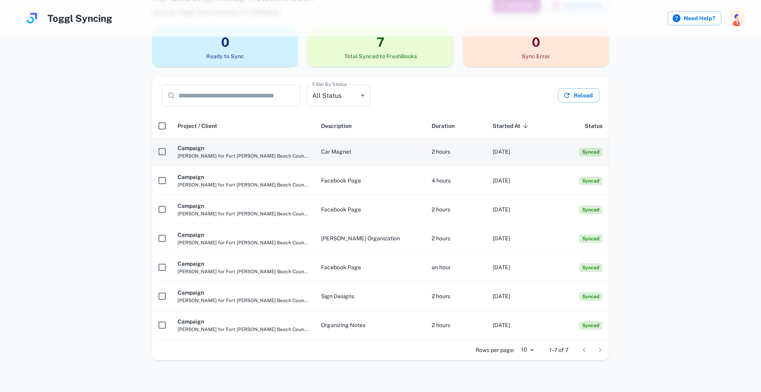
click at [177, 149] on th "Campaign Rebecca Link for Fort Myers Beach Council" at bounding box center [242, 151] width 143 height 29
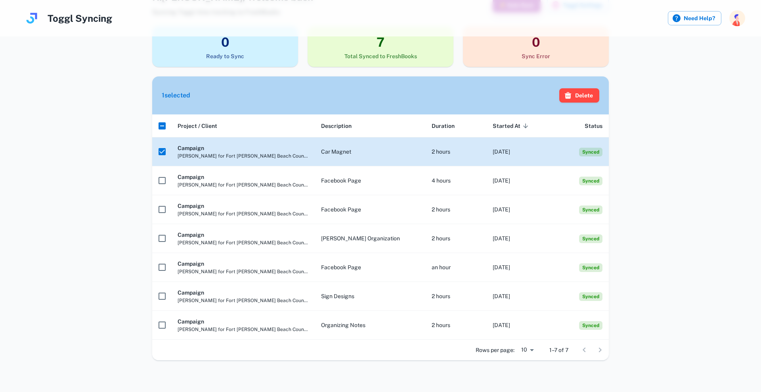
click at [197, 150] on h6 "Campaign" at bounding box center [242, 148] width 131 height 9
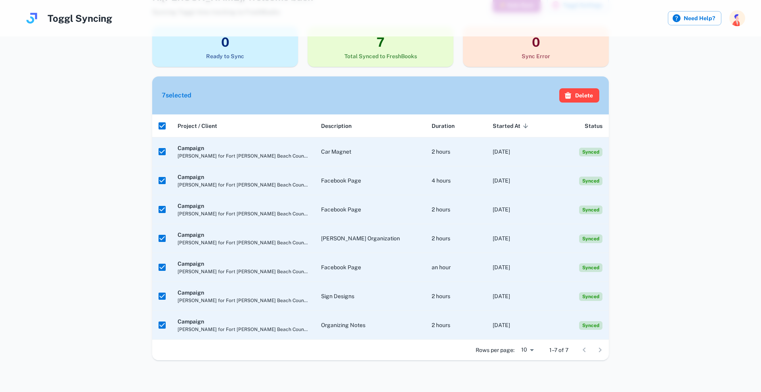
click at [586, 97] on button "Delete" at bounding box center [579, 95] width 40 height 14
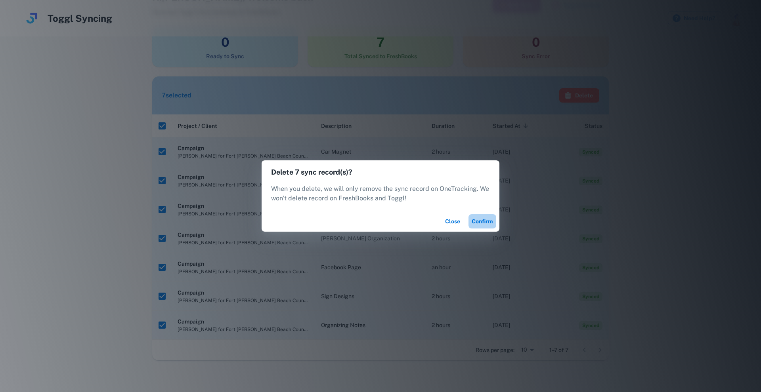
drag, startPoint x: 486, startPoint y: 227, endPoint x: 521, endPoint y: 173, distance: 64.1
click at [486, 227] on button "Confirm" at bounding box center [482, 221] width 28 height 14
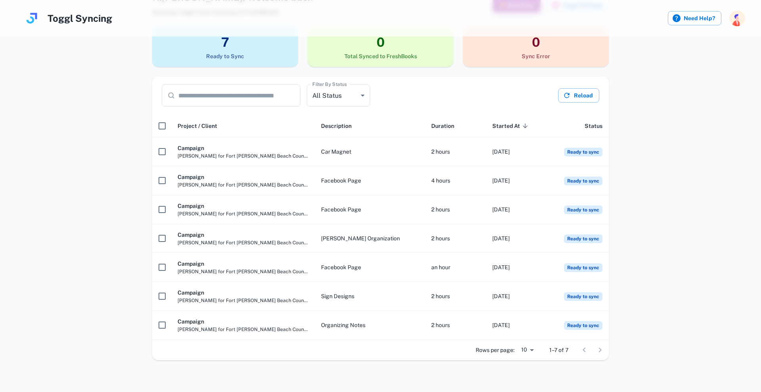
scroll to position [0, 0]
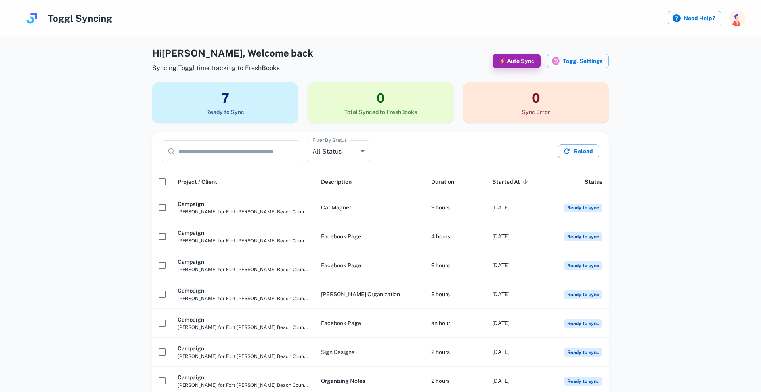
drag, startPoint x: 110, startPoint y: 23, endPoint x: 101, endPoint y: 21, distance: 9.1
click at [110, 23] on h4 "Toggl Syncing" at bounding box center [80, 18] width 65 height 14
click at [94, 19] on h4 "Toggl Syncing" at bounding box center [80, 18] width 65 height 14
drag, startPoint x: 94, startPoint y: 19, endPoint x: 42, endPoint y: 16, distance: 52.4
click at [80, 18] on h4 "Toggl Syncing" at bounding box center [80, 18] width 65 height 14
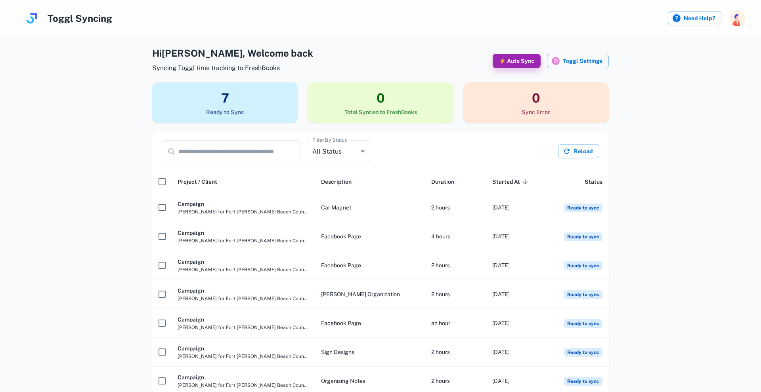
drag, startPoint x: 41, startPoint y: 16, endPoint x: 26, endPoint y: 17, distance: 15.5
click at [41, 16] on div at bounding box center [32, 18] width 32 height 35
click at [26, 17] on img at bounding box center [32, 18] width 16 height 16
click at [21, 17] on div at bounding box center [32, 18] width 32 height 35
drag, startPoint x: 21, startPoint y: 17, endPoint x: 212, endPoint y: 42, distance: 193.0
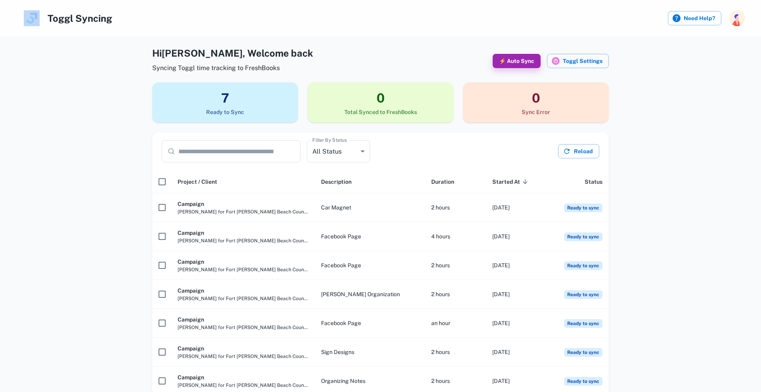
click at [21, 17] on div at bounding box center [32, 18] width 32 height 35
click at [586, 64] on button "Toggl Settings" at bounding box center [578, 61] width 62 height 14
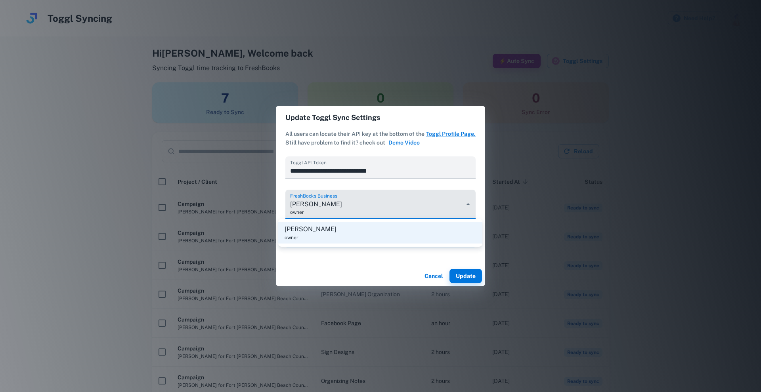
click at [336, 208] on body "**********" at bounding box center [380, 196] width 761 height 392
click at [336, 208] on div at bounding box center [380, 196] width 761 height 392
click at [437, 275] on button "Cancel" at bounding box center [433, 276] width 25 height 14
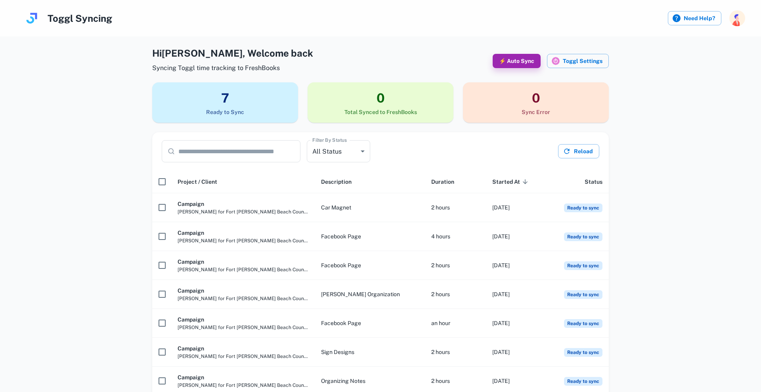
click at [744, 16] on img "button" at bounding box center [737, 18] width 16 height 16
click at [588, 63] on div at bounding box center [380, 196] width 761 height 392
click at [585, 63] on button "Toggl Settings" at bounding box center [578, 61] width 62 height 14
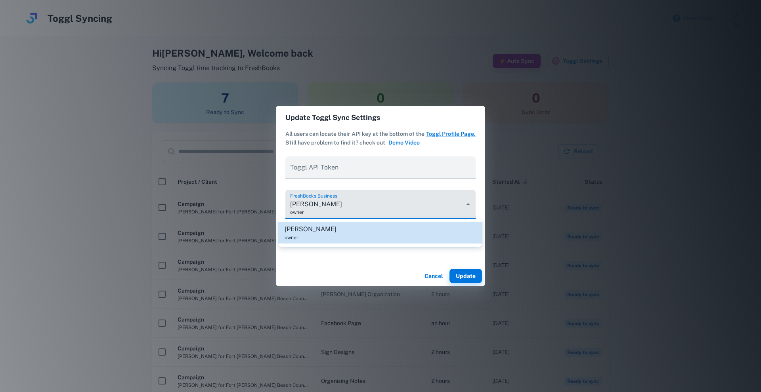
click at [375, 211] on body "**********" at bounding box center [380, 196] width 761 height 392
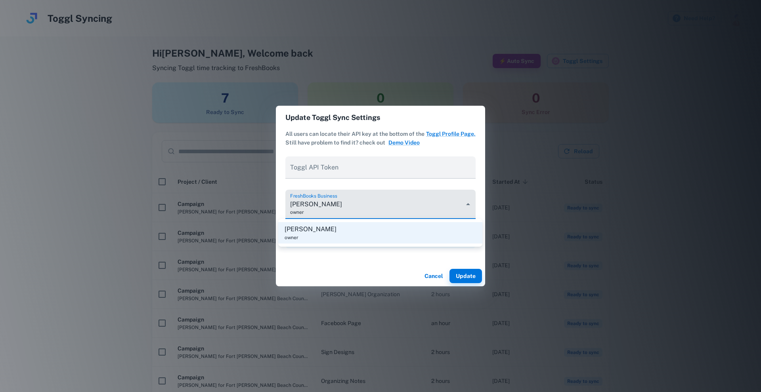
click at [321, 233] on li "Rob Link owner" at bounding box center [380, 232] width 204 height 21
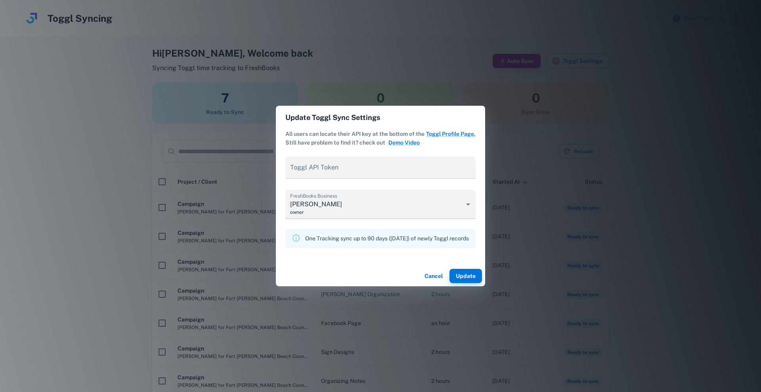
click at [313, 227] on div "Toggl API Token FreshBooks Business Rob Link owner ******* One Tracking sync up…" at bounding box center [380, 200] width 190 height 95
click at [473, 276] on button "Update" at bounding box center [465, 276] width 32 height 14
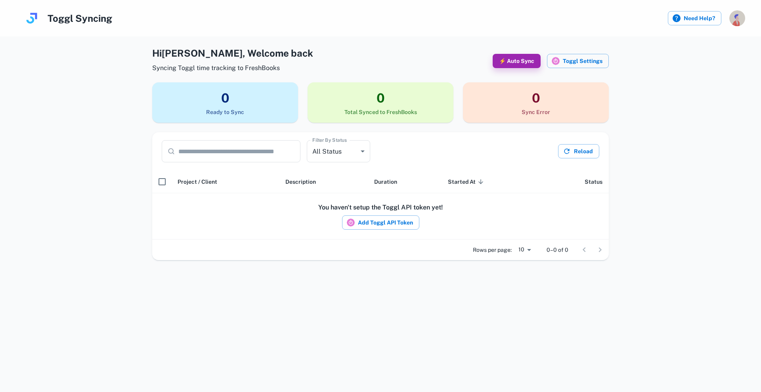
click at [740, 15] on img "button" at bounding box center [737, 18] width 16 height 16
click at [697, 68] on li "Logout" at bounding box center [707, 67] width 73 height 13
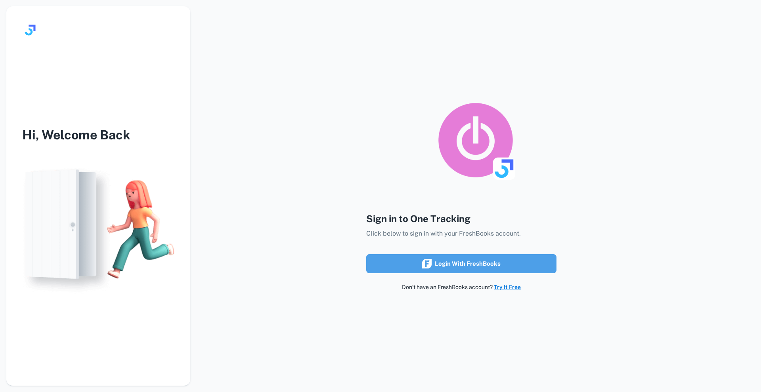
click at [474, 263] on div "Login with FreshBooks" at bounding box center [461, 264] width 78 height 10
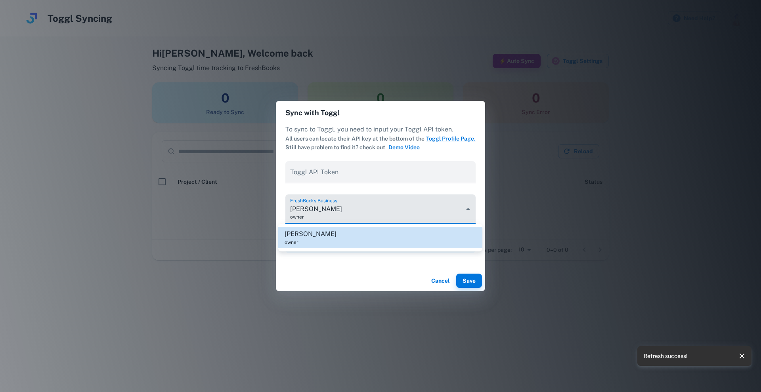
click at [337, 212] on body "**********" at bounding box center [380, 196] width 761 height 392
click at [337, 212] on div at bounding box center [380, 196] width 761 height 392
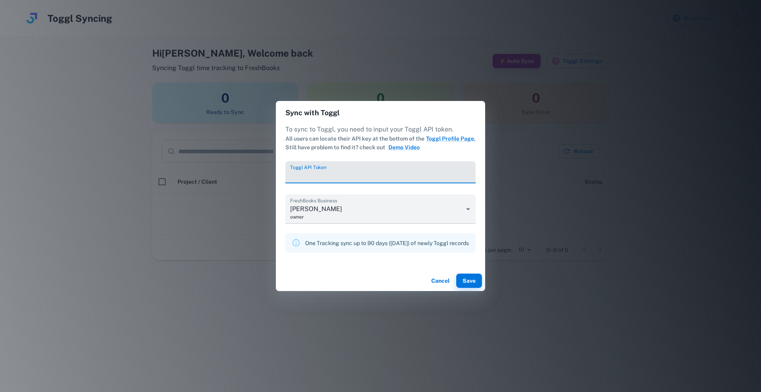
click at [321, 171] on input "Toggl API Token" at bounding box center [380, 172] width 190 height 22
paste input "**********"
type input "**********"
click at [485, 282] on div "Cancel Save" at bounding box center [380, 281] width 209 height 21
click at [479, 282] on button "Save" at bounding box center [469, 281] width 26 height 14
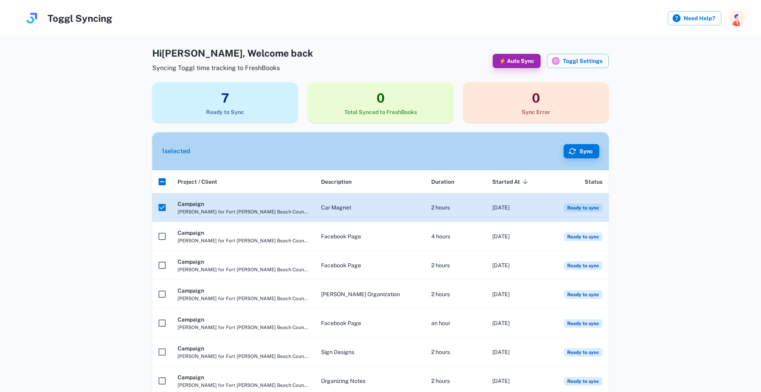
click at [241, 203] on h6 "Campaign" at bounding box center [242, 204] width 131 height 9
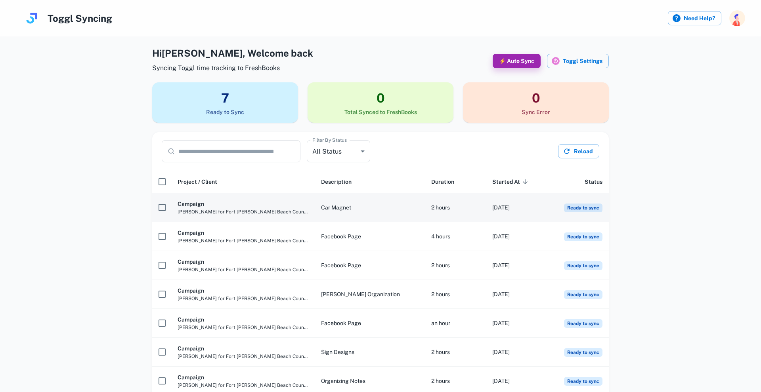
scroll to position [0, 0]
click at [226, 204] on h6 "Campaign" at bounding box center [242, 204] width 131 height 9
click at [188, 203] on h6 "Campaign" at bounding box center [242, 204] width 131 height 9
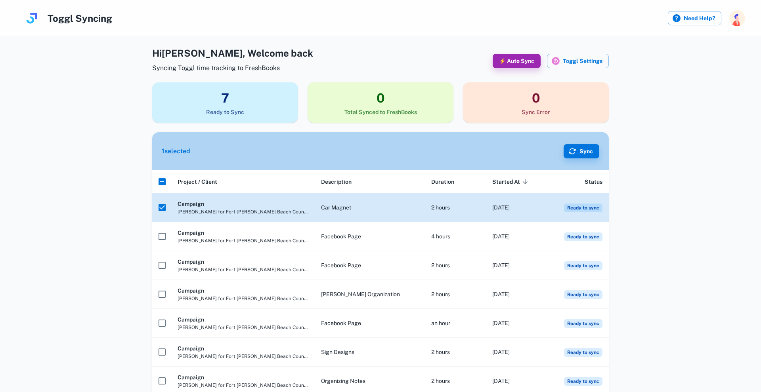
click at [187, 204] on h6 "Campaign" at bounding box center [242, 204] width 131 height 9
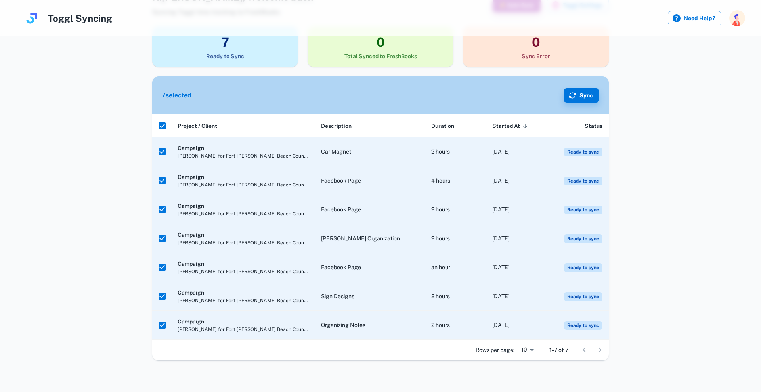
scroll to position [56, 0]
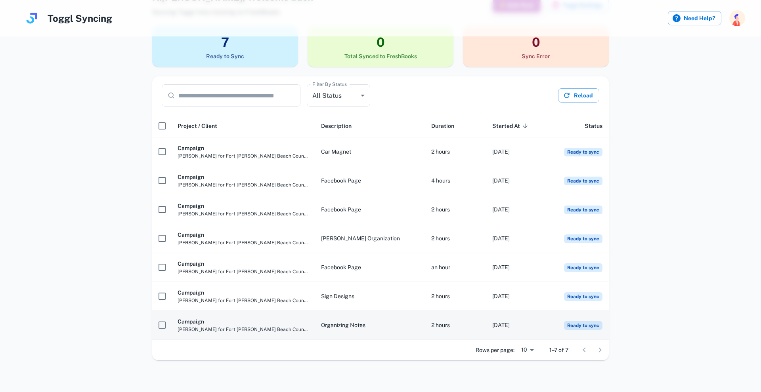
click at [193, 328] on span "[PERSON_NAME] for Fort [PERSON_NAME] Beach Council" at bounding box center [242, 329] width 131 height 7
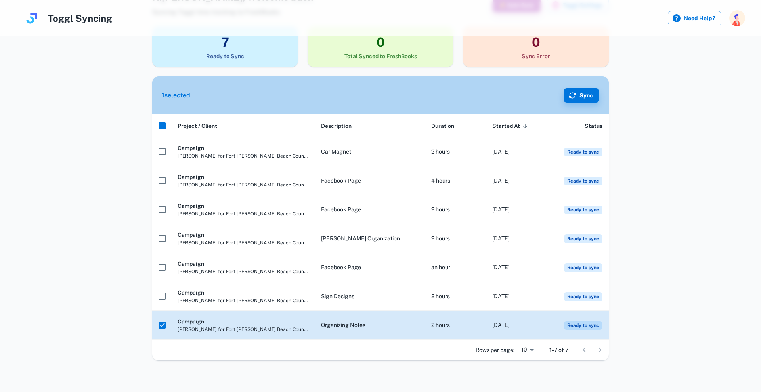
click at [587, 327] on span "Ready to sync" at bounding box center [583, 325] width 38 height 9
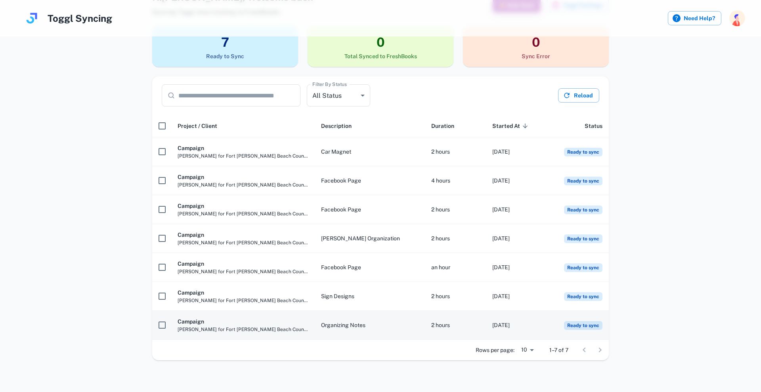
click at [592, 324] on span "Ready to sync" at bounding box center [583, 325] width 38 height 9
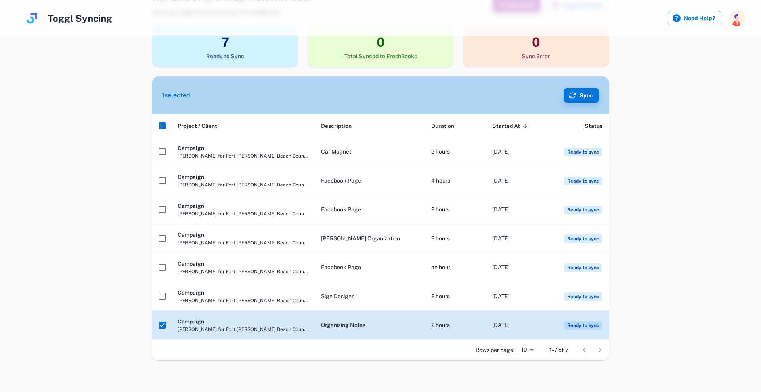
click at [592, 324] on span "Ready to sync" at bounding box center [583, 325] width 38 height 9
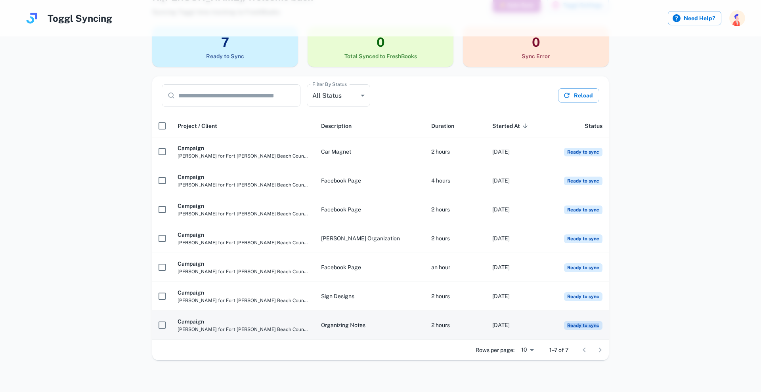
click at [592, 324] on span "Ready to sync" at bounding box center [583, 325] width 38 height 9
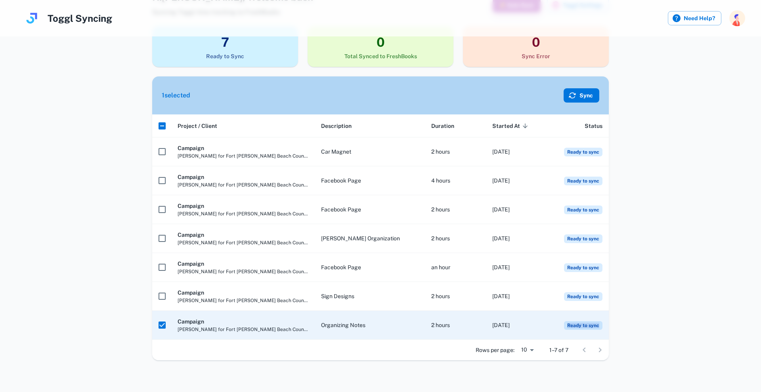
click at [584, 92] on button "Sync" at bounding box center [581, 95] width 36 height 14
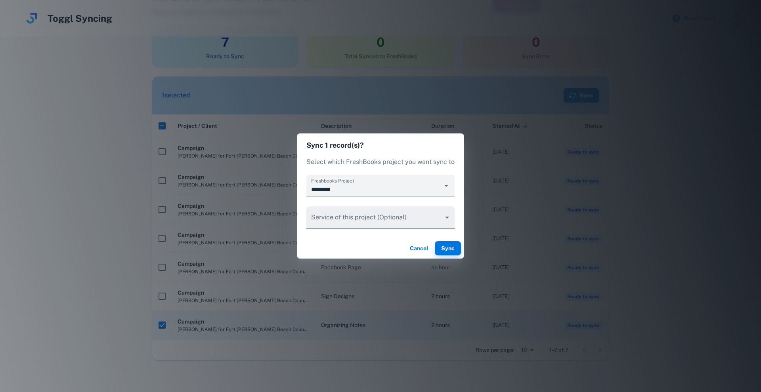
click at [391, 212] on body "Toggl Syncing Need Help? Hi [PERSON_NAME] , Welcome back Syncing Toggl time tra…" at bounding box center [380, 140] width 761 height 392
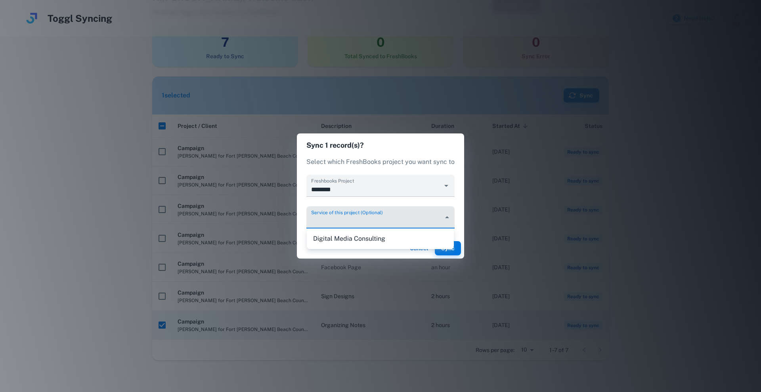
click at [364, 239] on li "Digital Media Consulting" at bounding box center [380, 239] width 147 height 14
type input "********"
click at [344, 193] on input "********" at bounding box center [374, 189] width 130 height 15
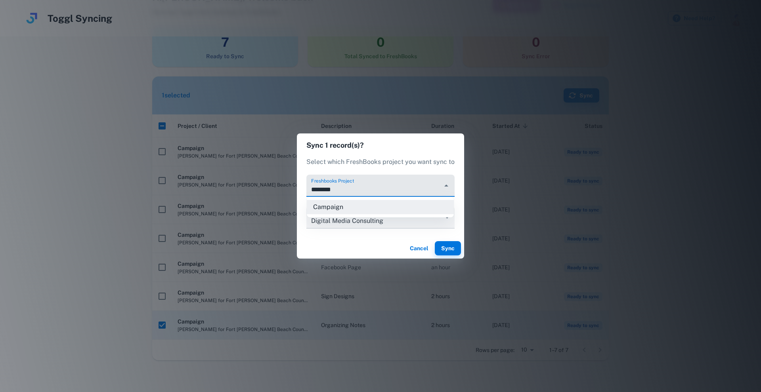
click at [345, 206] on li "Campaign" at bounding box center [380, 207] width 147 height 14
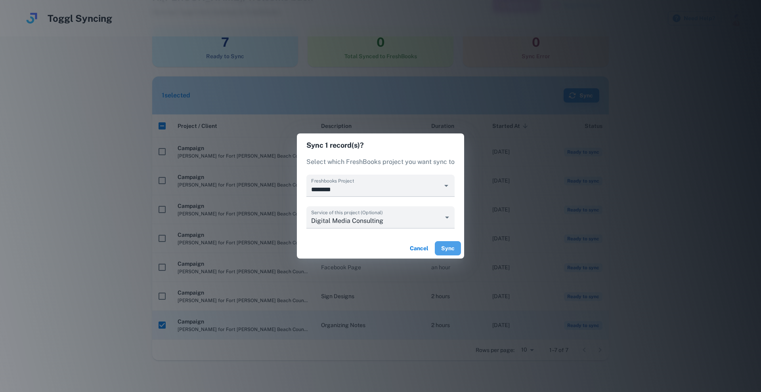
click at [449, 251] on button "Sync" at bounding box center [448, 248] width 26 height 14
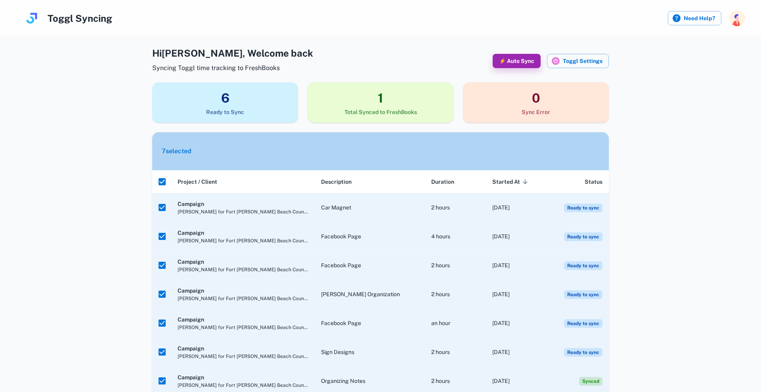
scroll to position [0, 0]
click at [528, 61] on button "⚡ Auto Sync" at bounding box center [516, 61] width 48 height 14
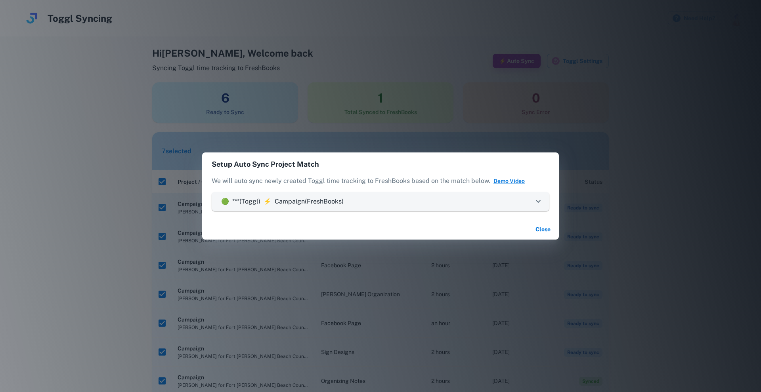
click at [384, 202] on div "🟢 *** (Toggl) ⚡ Campaign (FreshBooks)" at bounding box center [375, 202] width 315 height 10
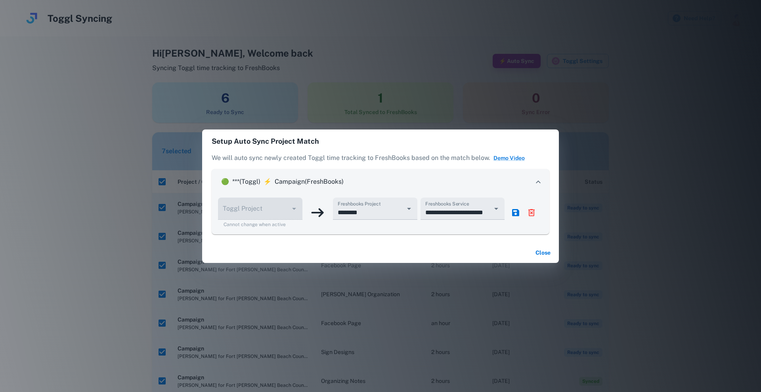
click at [294, 211] on div at bounding box center [293, 208] width 10 height 11
drag, startPoint x: 294, startPoint y: 211, endPoint x: 388, endPoint y: 206, distance: 94.4
click at [300, 210] on div at bounding box center [260, 209] width 84 height 22
click at [545, 253] on button "Close" at bounding box center [542, 253] width 25 height 14
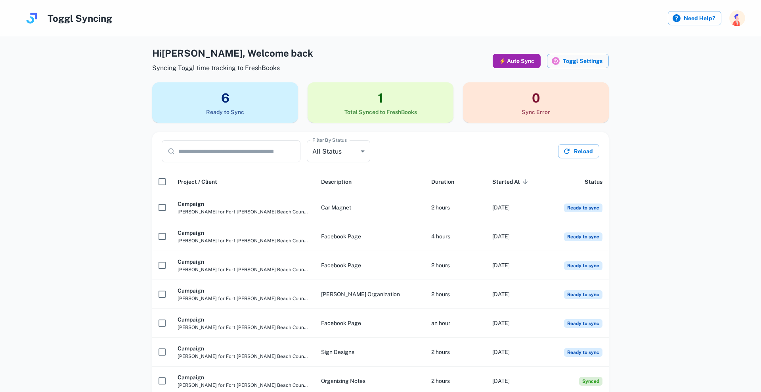
click at [532, 58] on button "⚡ Auto Sync" at bounding box center [516, 61] width 48 height 14
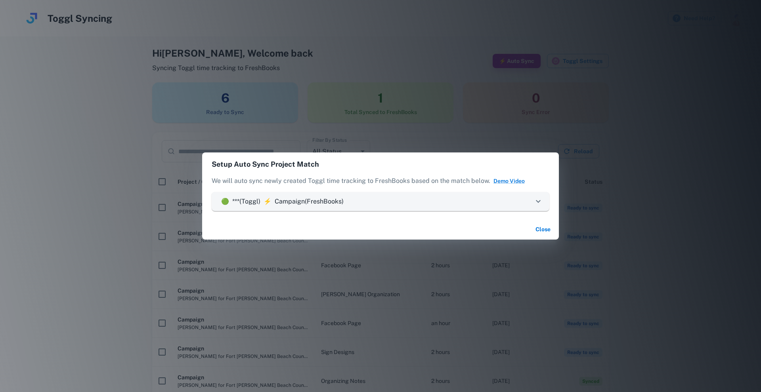
click at [294, 200] on p "Campaign (FreshBooks)" at bounding box center [309, 202] width 69 height 10
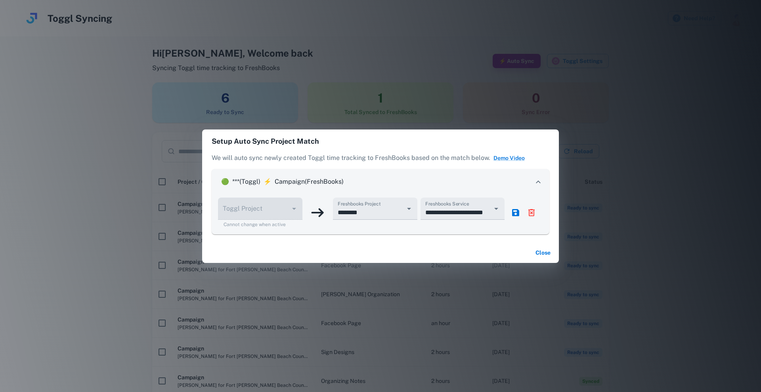
click at [530, 213] on icon "delete" at bounding box center [532, 213] width 10 height 10
click at [533, 217] on icon "confirm" at bounding box center [532, 213] width 10 height 10
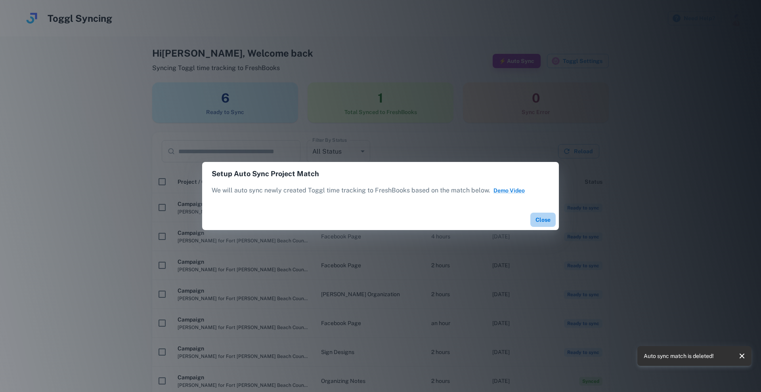
drag, startPoint x: 540, startPoint y: 219, endPoint x: 517, endPoint y: 219, distance: 22.2
click at [539, 219] on button "Close" at bounding box center [542, 220] width 25 height 14
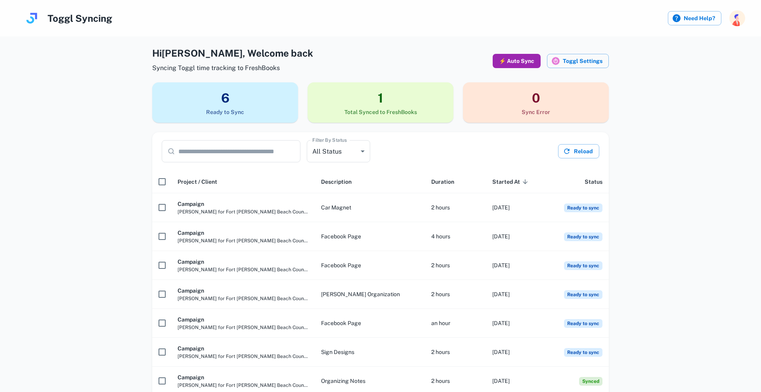
click at [499, 61] on button "⚡ Auto Sync" at bounding box center [516, 61] width 48 height 14
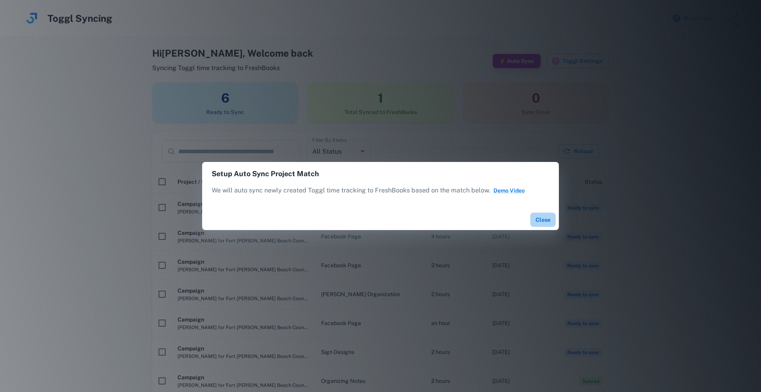
click at [547, 222] on button "Close" at bounding box center [542, 220] width 25 height 14
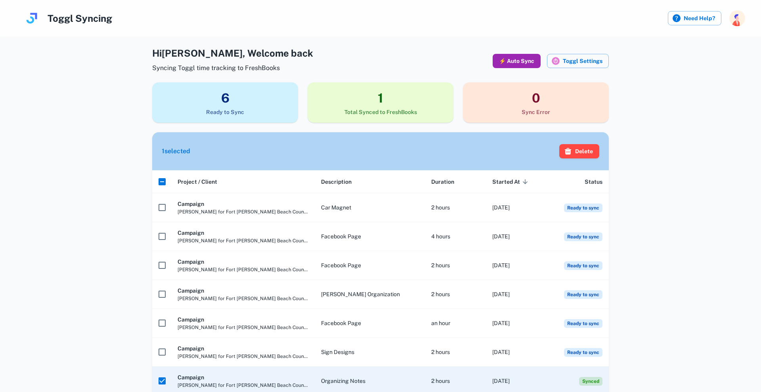
click at [521, 63] on button "⚡ Auto Sync" at bounding box center [516, 61] width 48 height 14
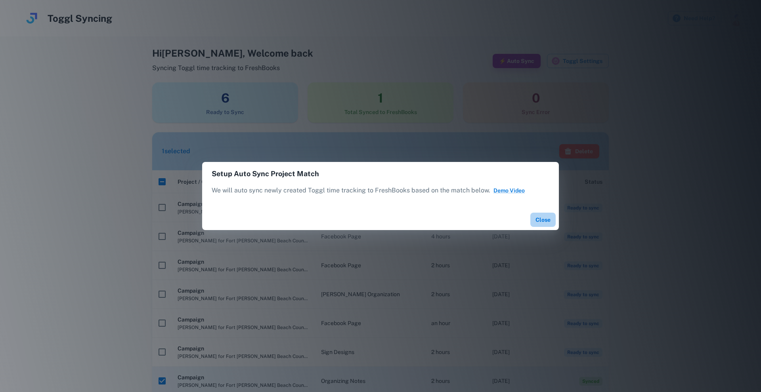
click at [538, 219] on button "Close" at bounding box center [542, 220] width 25 height 14
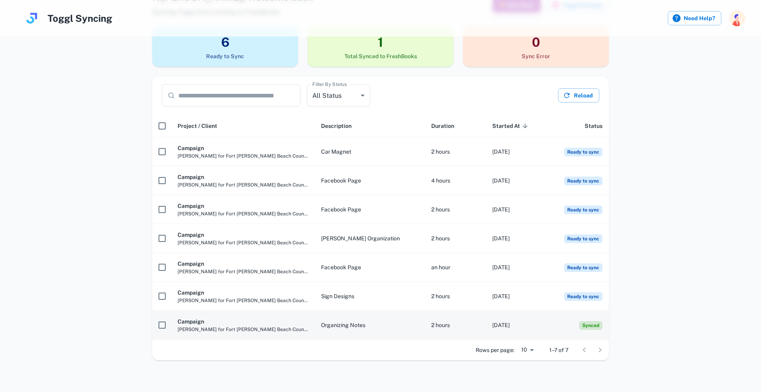
scroll to position [56, 0]
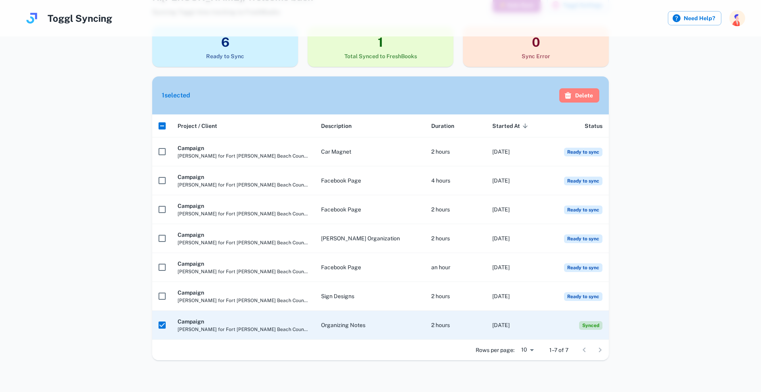
click at [580, 93] on button "Delete" at bounding box center [579, 95] width 40 height 14
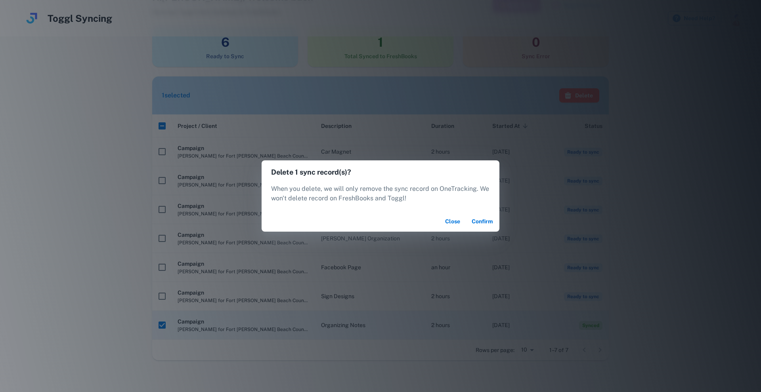
click at [479, 219] on button "Confirm" at bounding box center [482, 221] width 28 height 14
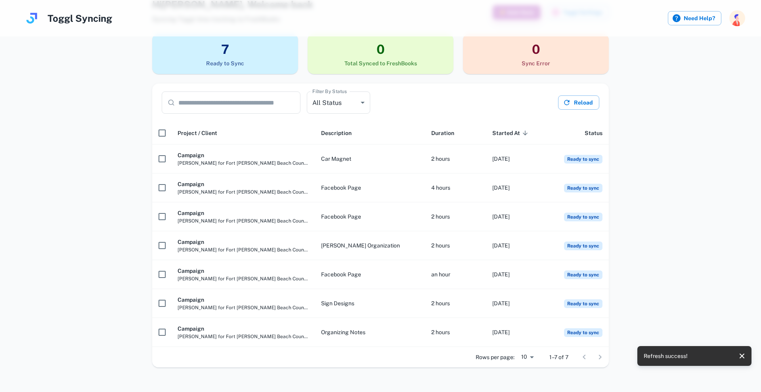
scroll to position [49, 0]
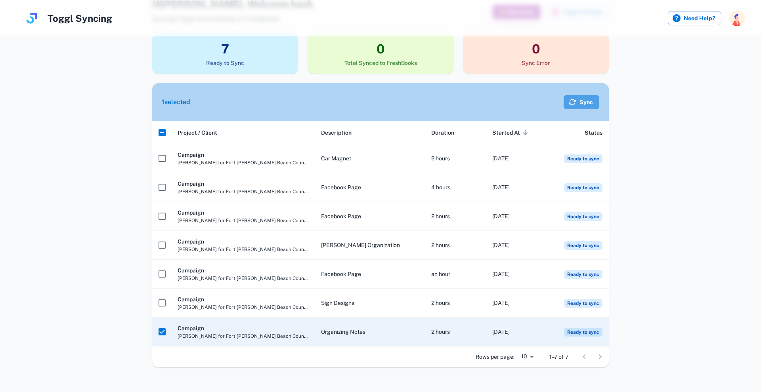
click at [586, 102] on button "Sync" at bounding box center [581, 102] width 36 height 14
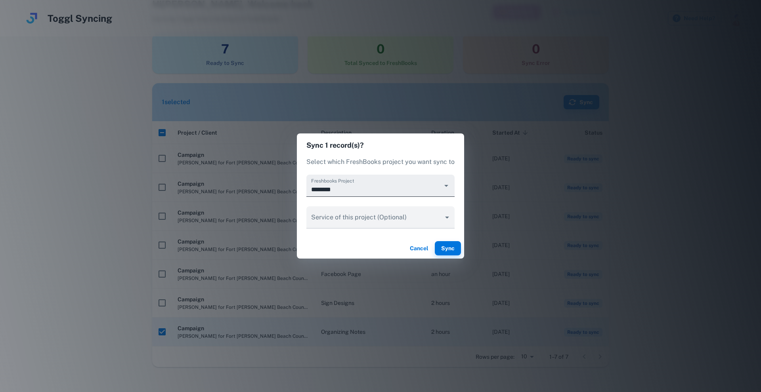
click at [395, 182] on div "********" at bounding box center [380, 186] width 148 height 22
click at [393, 185] on input "********" at bounding box center [374, 189] width 130 height 15
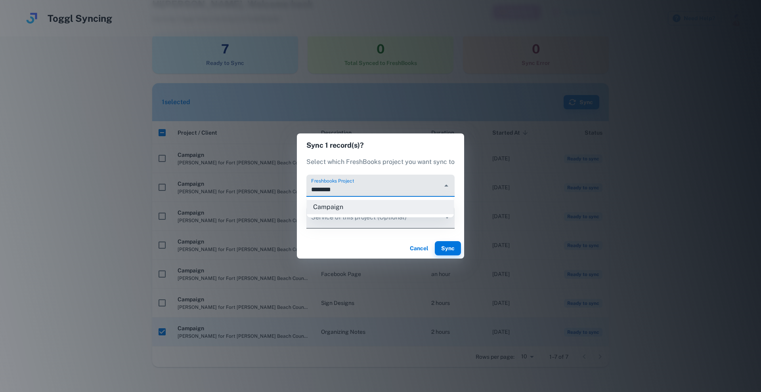
drag, startPoint x: 373, startPoint y: 213, endPoint x: 371, endPoint y: 219, distance: 7.0
click at [372, 214] on li "Campaign" at bounding box center [380, 207] width 147 height 14
click at [369, 223] on body "Toggl Syncing Need Help? Hi [PERSON_NAME] , Welcome back Syncing Toggl time tra…" at bounding box center [380, 147] width 761 height 392
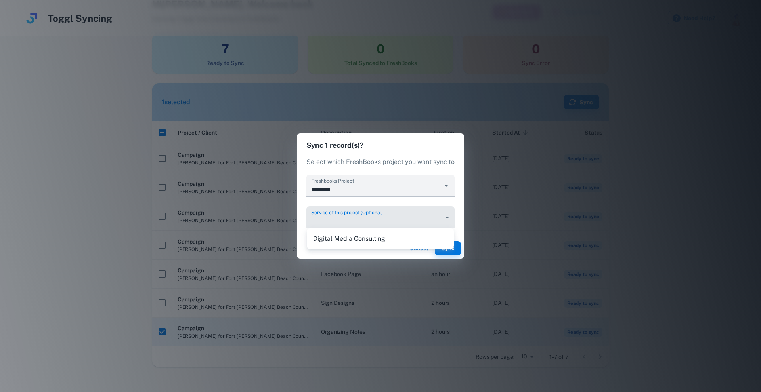
click at [365, 236] on li "Digital Media Consulting" at bounding box center [380, 239] width 147 height 14
type input "********"
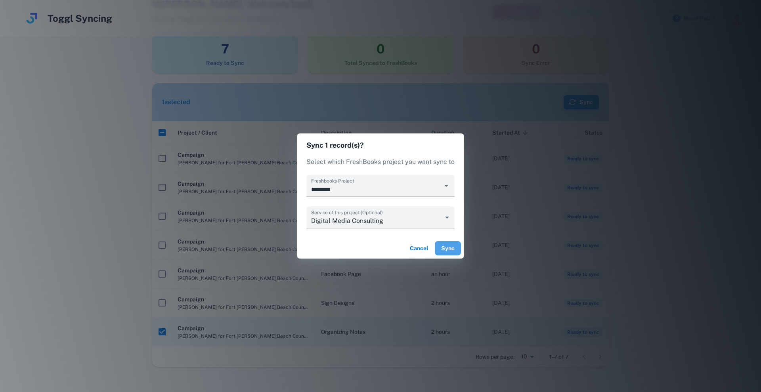
click at [443, 250] on button "Sync" at bounding box center [448, 248] width 26 height 14
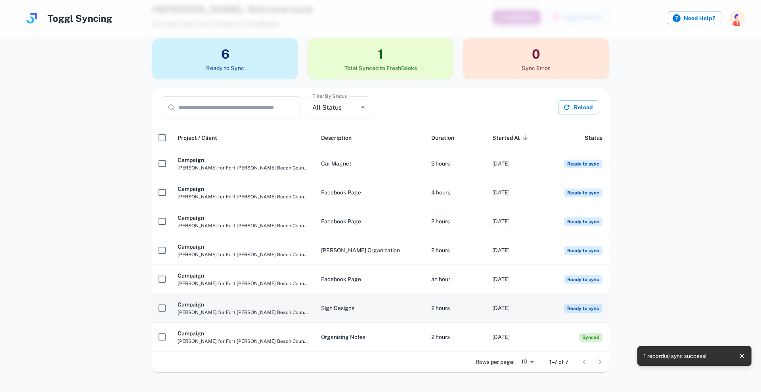
scroll to position [39, 0]
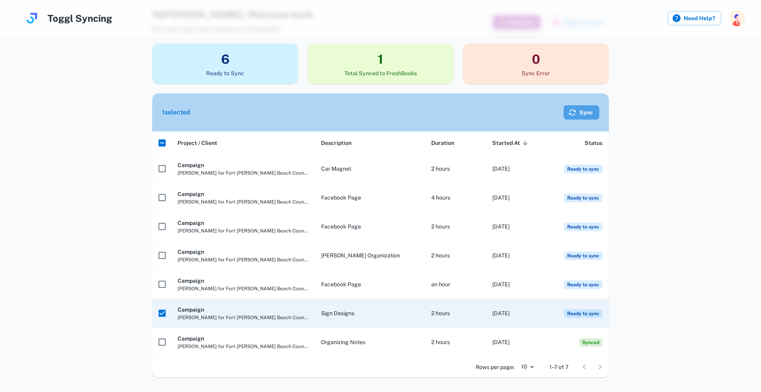
click at [584, 113] on button "Sync" at bounding box center [581, 112] width 36 height 14
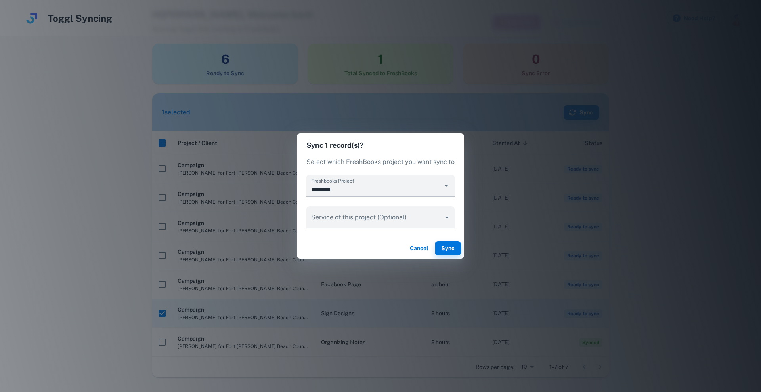
click at [382, 198] on div "Freshbooks Project ******** Service of this project (Optional) ​" at bounding box center [380, 202] width 148 height 54
click at [370, 194] on input "********" at bounding box center [374, 189] width 130 height 15
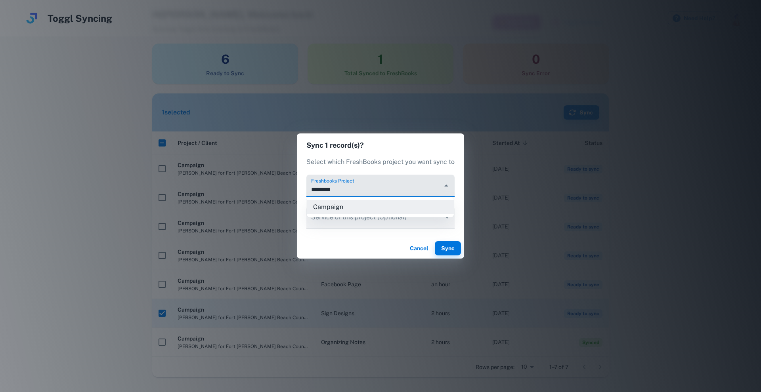
click at [347, 207] on li "Campaign" at bounding box center [380, 207] width 147 height 14
click at [345, 215] on body "Toggl Syncing Need Help? Hi [PERSON_NAME] , Welcome back Syncing Toggl time tra…" at bounding box center [380, 157] width 761 height 392
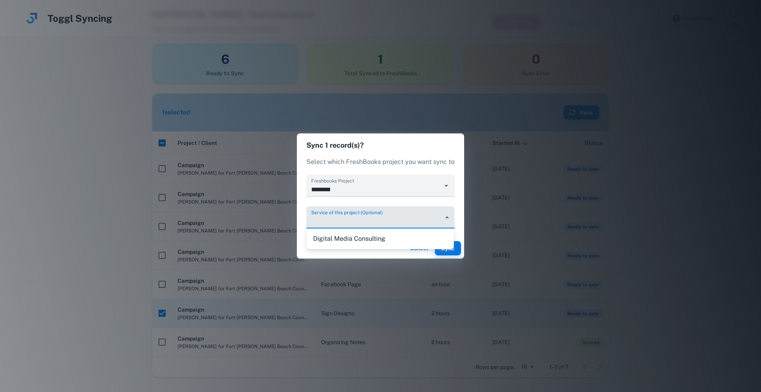
click at [345, 241] on li "Digital Media Consulting" at bounding box center [380, 239] width 147 height 14
type input "********"
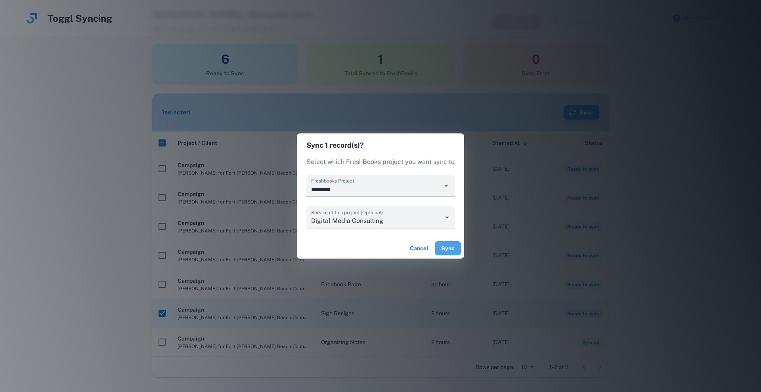
click at [443, 250] on button "Sync" at bounding box center [448, 248] width 26 height 14
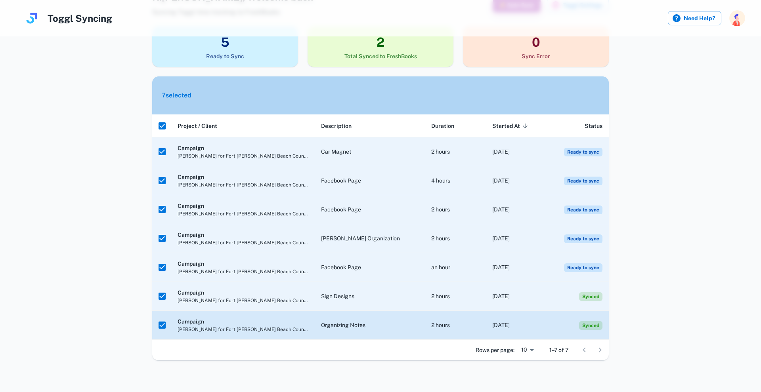
scroll to position [56, 0]
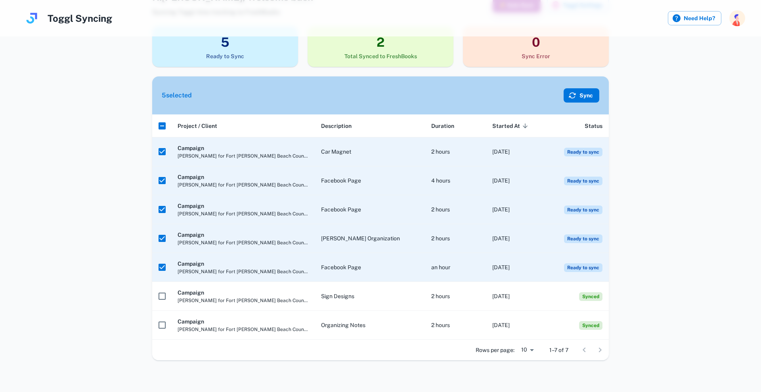
click at [577, 96] on button "Sync" at bounding box center [581, 95] width 36 height 14
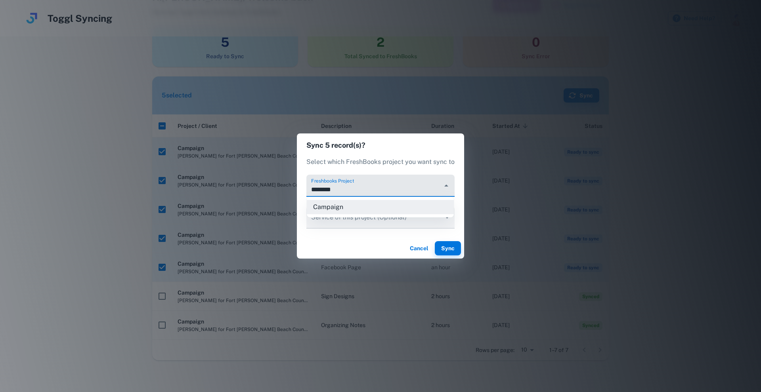
click at [361, 186] on input "********" at bounding box center [374, 189] width 130 height 15
click at [351, 204] on li "Campaign" at bounding box center [380, 207] width 147 height 14
click at [359, 216] on body "Toggl Syncing Need Help? Hi [PERSON_NAME] , Welcome back Syncing Toggl time tra…" at bounding box center [380, 140] width 761 height 392
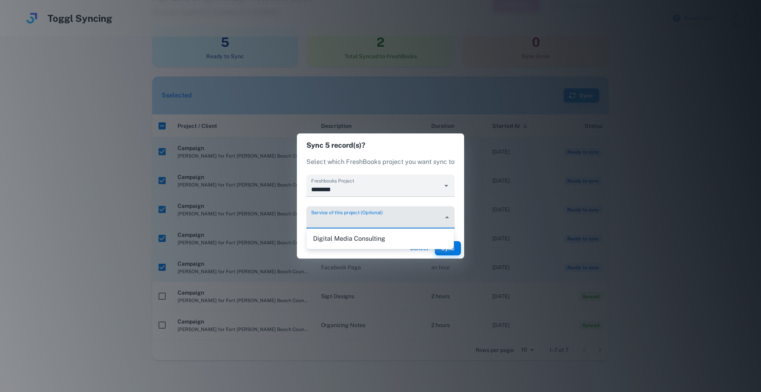
click at [375, 242] on li "Digital Media Consulting" at bounding box center [380, 239] width 147 height 14
type input "********"
click at [442, 245] on button "Sync" at bounding box center [448, 248] width 26 height 14
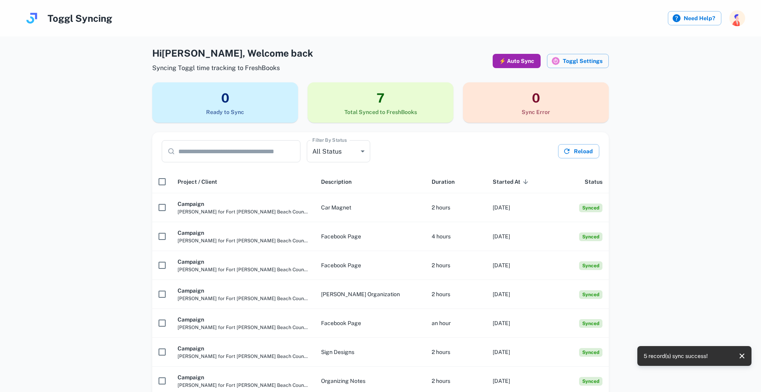
scroll to position [0, 0]
click at [514, 64] on button "⚡ Auto Sync" at bounding box center [516, 61] width 48 height 14
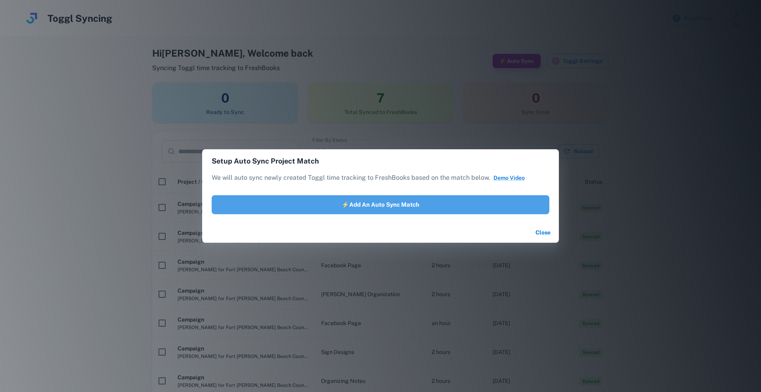
click at [429, 205] on button "⚡Add an Auto Sync Match" at bounding box center [381, 204] width 338 height 19
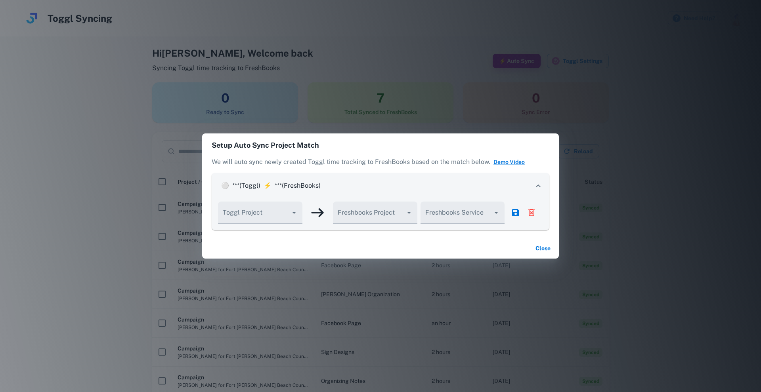
click at [277, 184] on p "*** (FreshBooks)" at bounding box center [298, 186] width 46 height 10
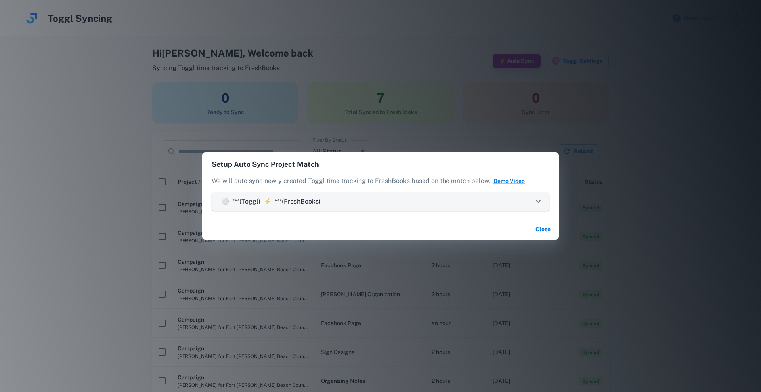
click at [271, 199] on p "⚡" at bounding box center [267, 202] width 14 height 10
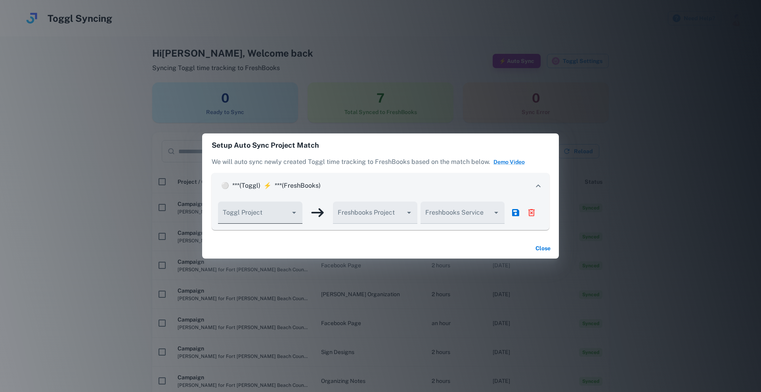
click at [261, 221] on input "Toggl Project" at bounding box center [254, 216] width 66 height 15
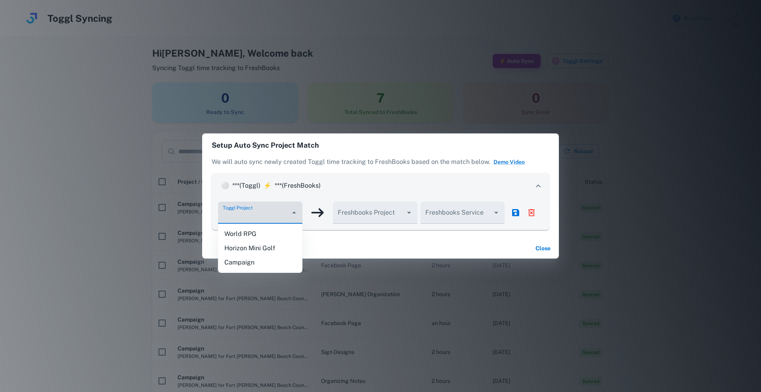
click at [261, 261] on li "Campaign" at bounding box center [260, 263] width 84 height 14
type input "********"
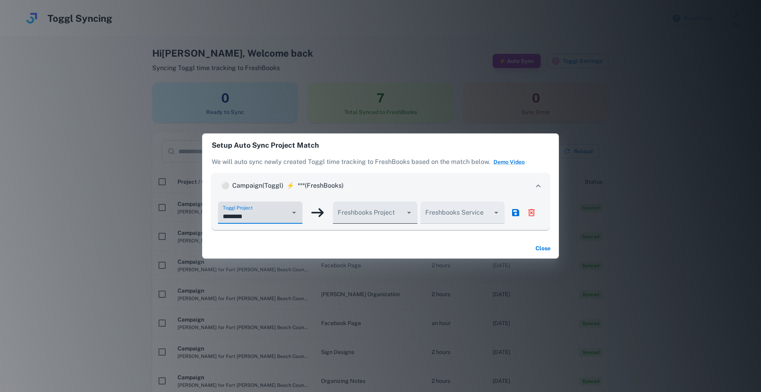
click at [359, 214] on input "Toggl Project" at bounding box center [369, 216] width 66 height 15
click at [363, 239] on li "Campaign" at bounding box center [375, 234] width 84 height 14
type input "********"
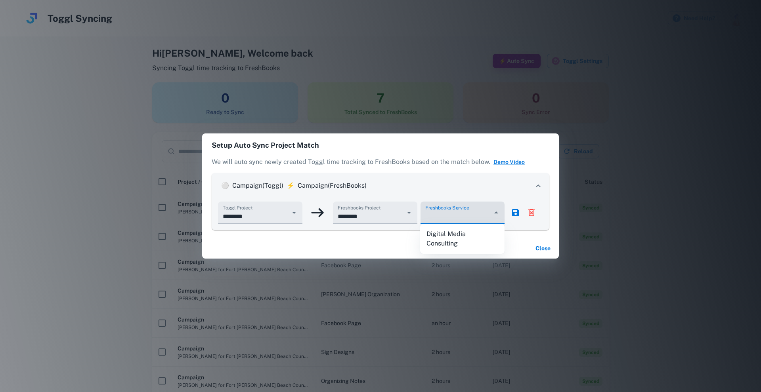
click at [462, 211] on div "Freshbooks Service" at bounding box center [462, 213] width 84 height 22
click at [462, 233] on li "Digital Media Consulting" at bounding box center [462, 239] width 84 height 24
type input "**********"
click at [540, 247] on button "Close" at bounding box center [542, 248] width 25 height 14
